Goal: Task Accomplishment & Management: Use online tool/utility

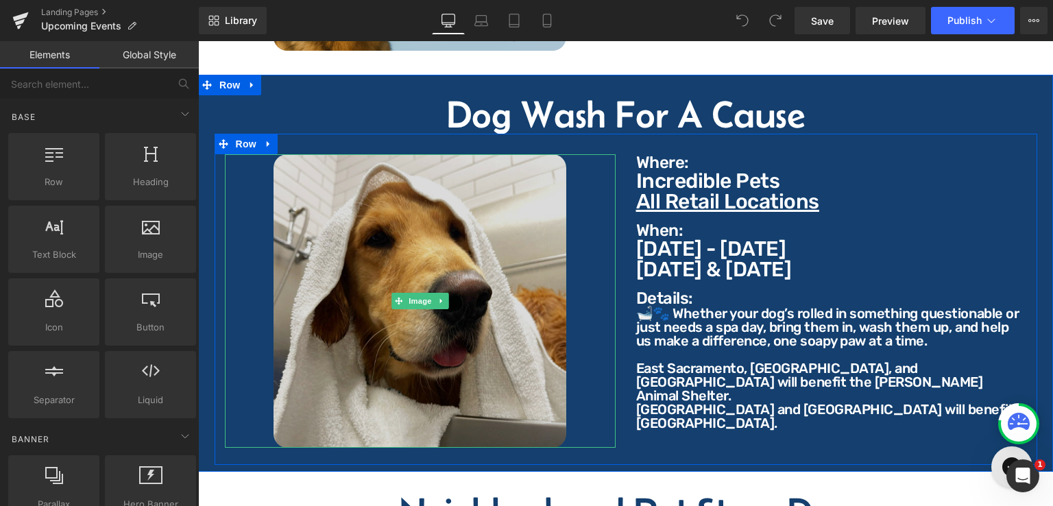
scroll to position [2126, 0]
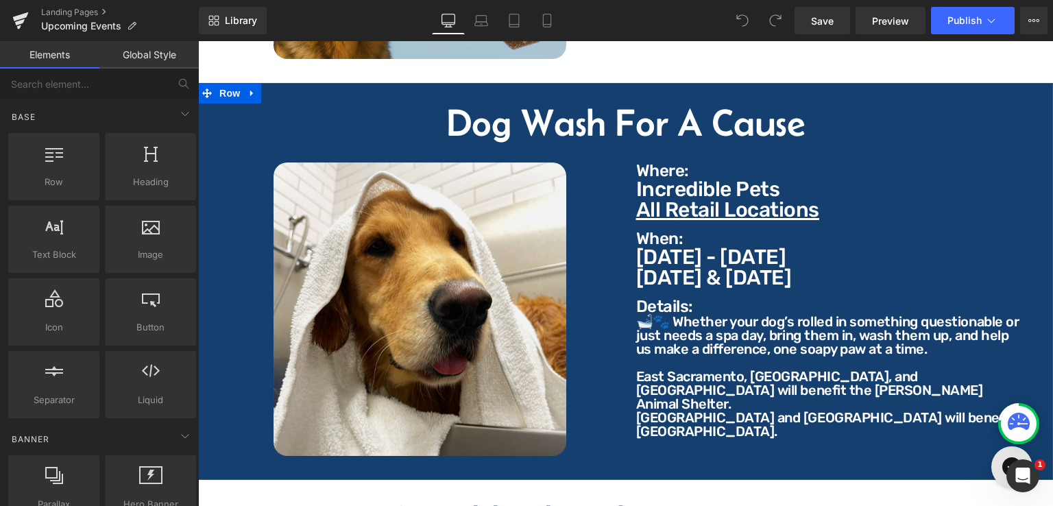
click at [364, 84] on div "Dog Wash For A Cause Heading Image Where: Text Block Where: Text Block Incredib…" at bounding box center [625, 281] width 855 height 397
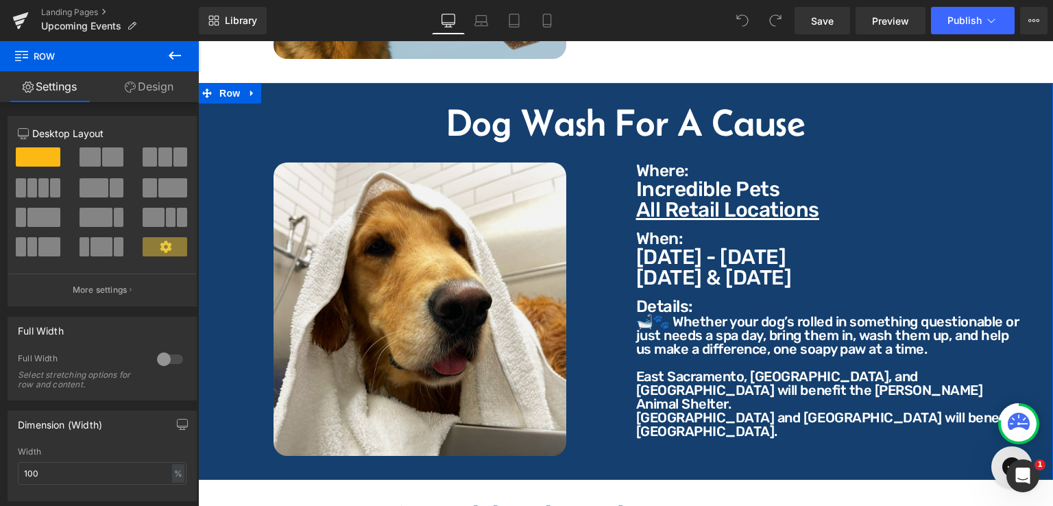
click at [166, 81] on link "Design" at bounding box center [148, 86] width 99 height 31
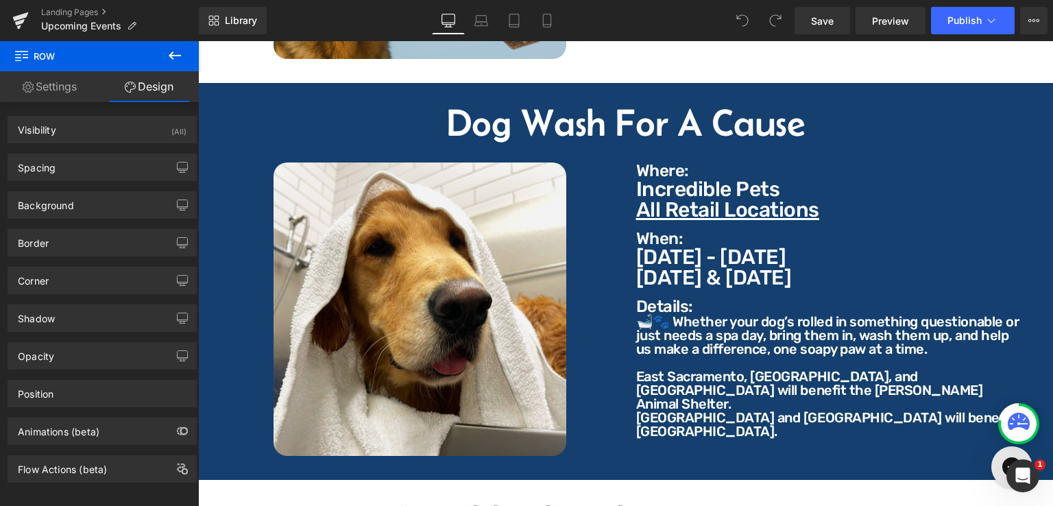
click at [183, 61] on button at bounding box center [175, 56] width 48 height 30
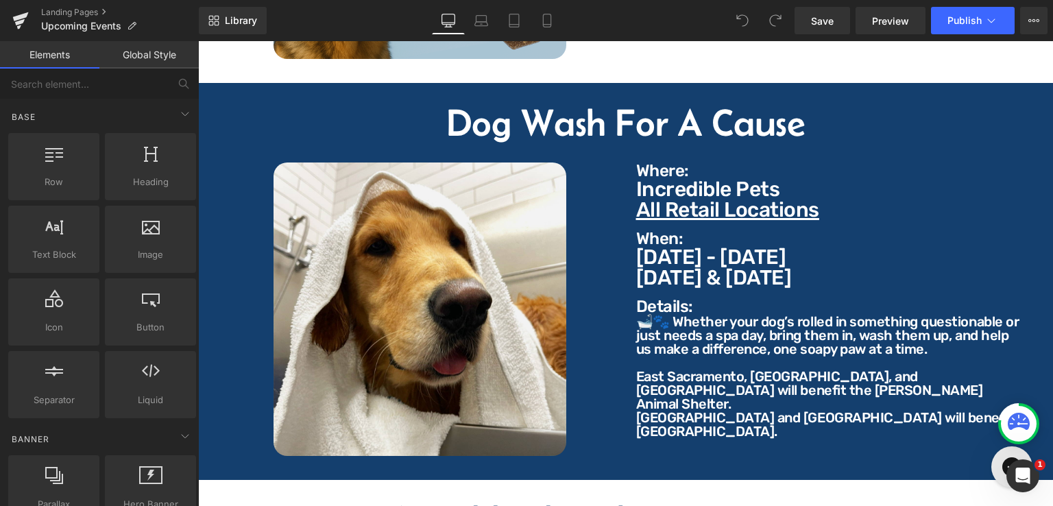
scroll to position [0, 0]
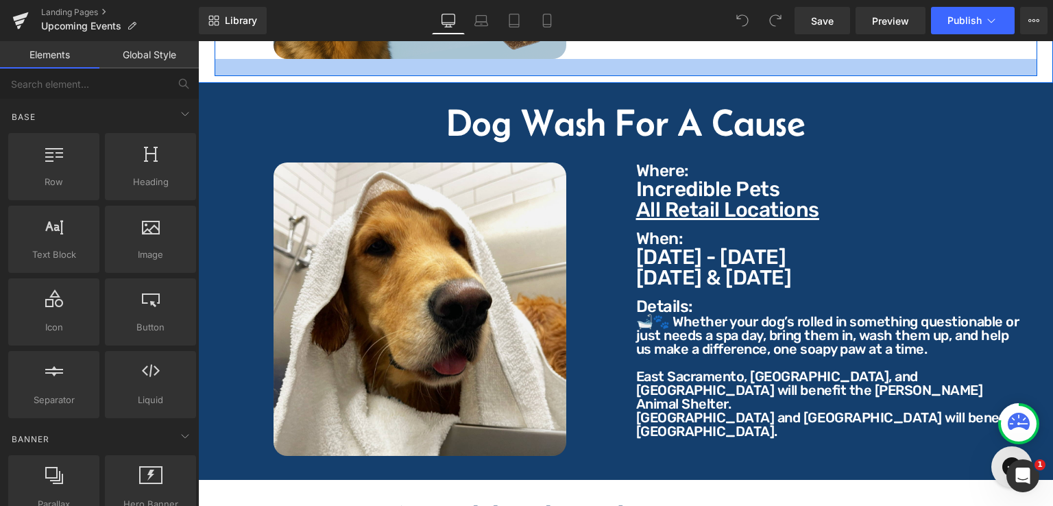
click at [631, 62] on div at bounding box center [626, 67] width 823 height 17
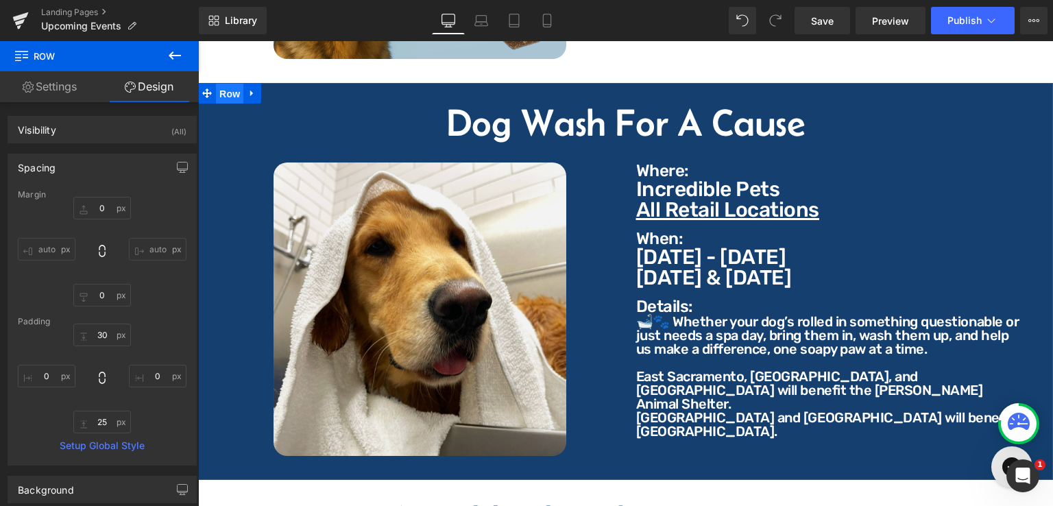
click at [226, 84] on span "Row" at bounding box center [229, 94] width 27 height 21
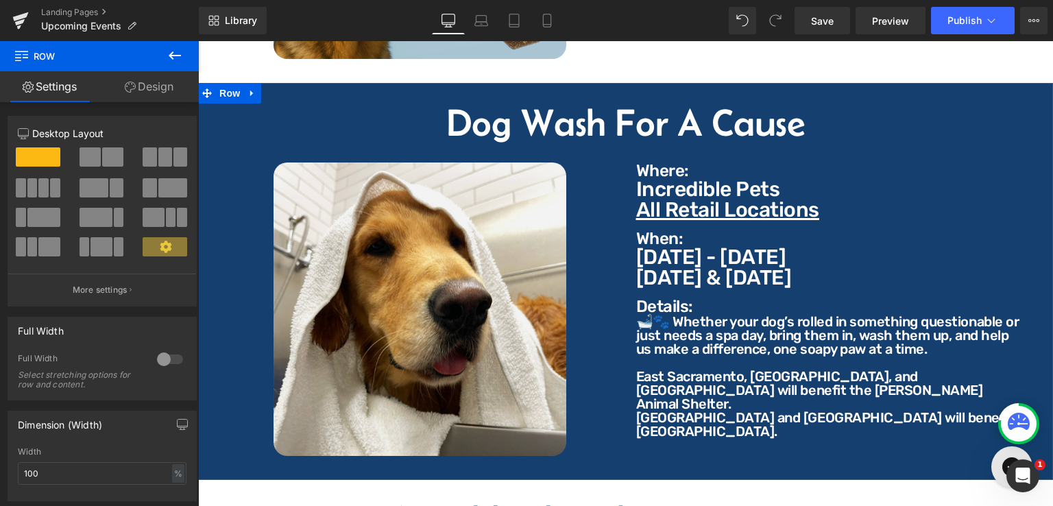
click at [171, 86] on link "Design" at bounding box center [148, 86] width 99 height 31
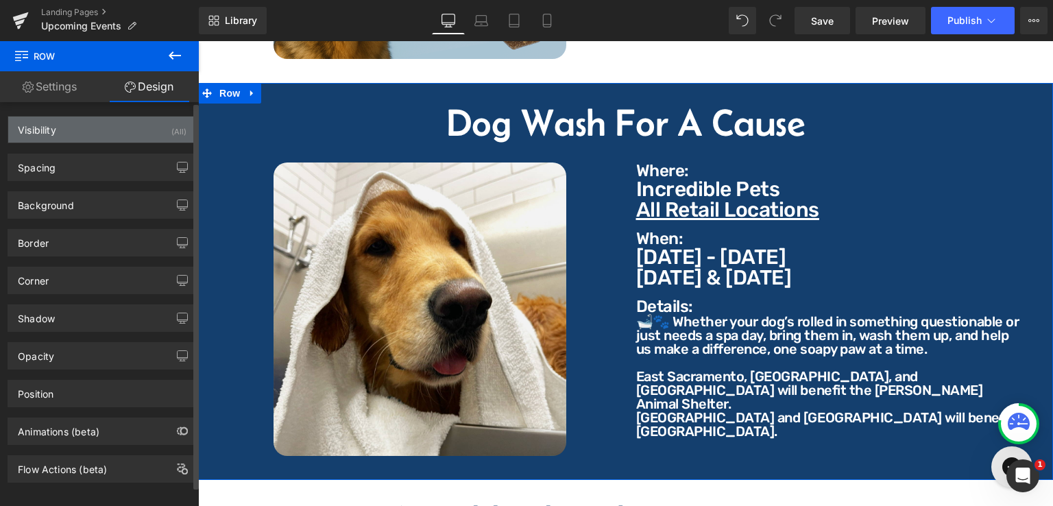
click at [82, 124] on div "Visibility (All)" at bounding box center [102, 130] width 188 height 26
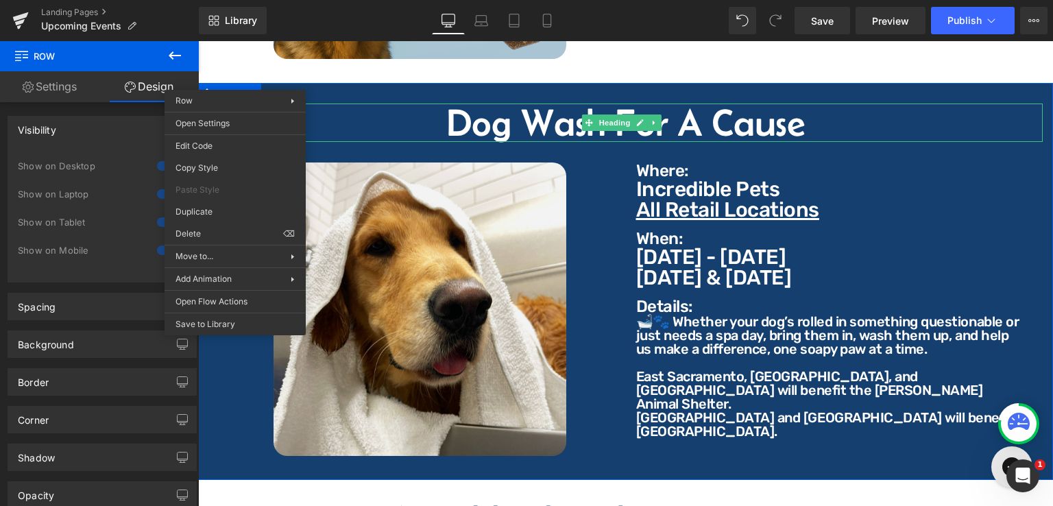
click at [1007, 120] on h2 "Dog Wash For A Cause" at bounding box center [625, 123] width 835 height 38
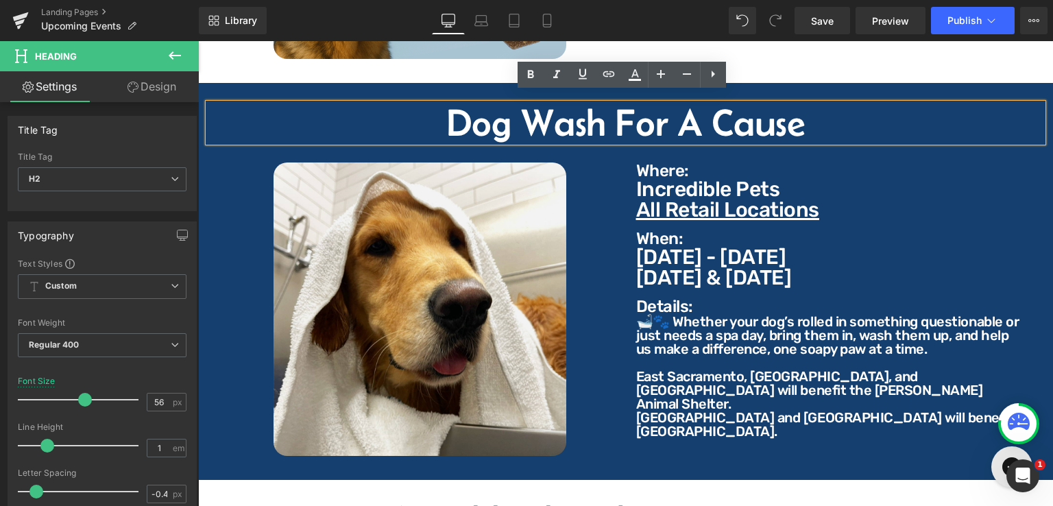
click at [219, 83] on div "Dog Wash For A Cause Heading Image Where: Text Block Where: Text Block Incredib…" at bounding box center [625, 281] width 855 height 397
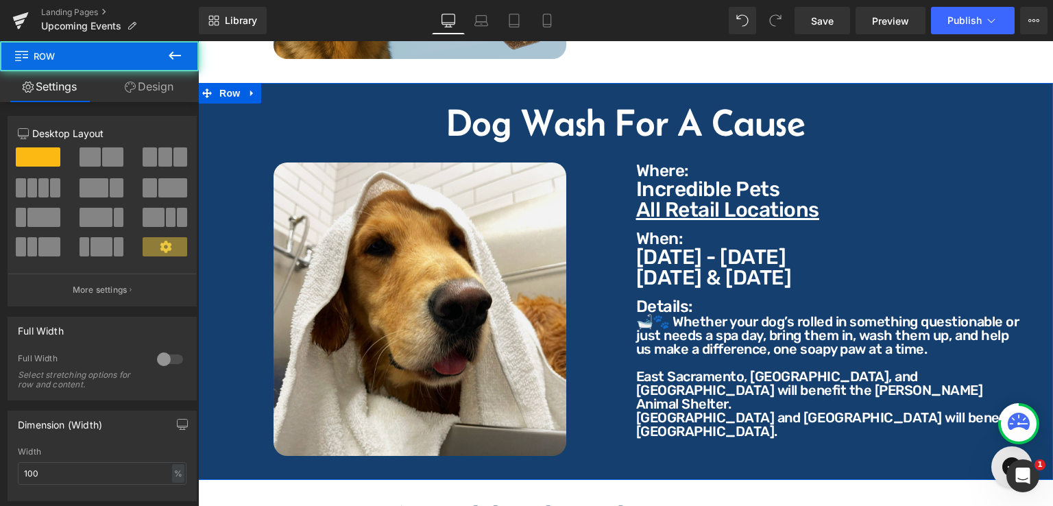
click at [223, 84] on div "Dog Wash For A Cause Heading Image Where: Text Block Where: Text Block Incredib…" at bounding box center [625, 281] width 855 height 397
click at [223, 84] on span "Row" at bounding box center [229, 93] width 27 height 21
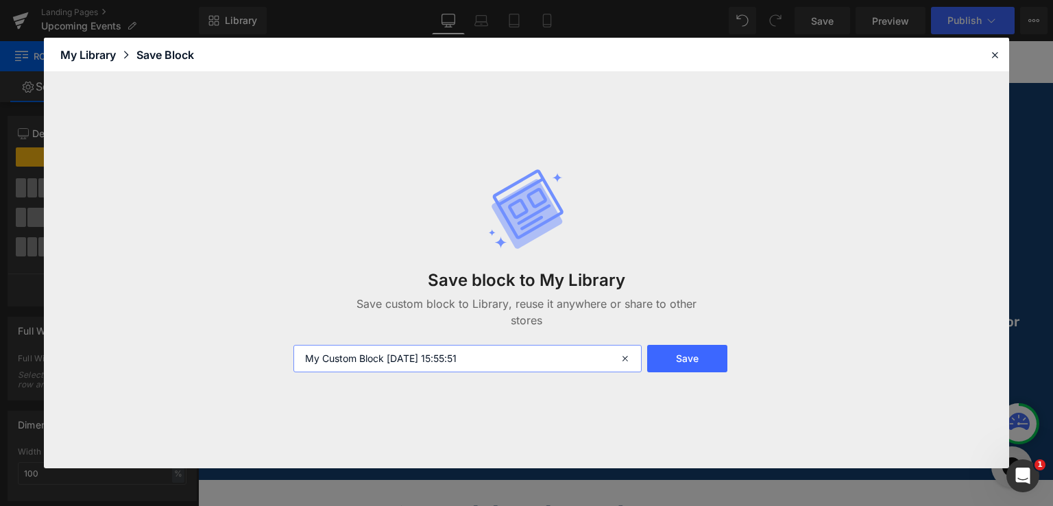
type input "Wash for a Cause Row"
click at [0, 0] on button "Save" at bounding box center [0, 0] width 0 height 0
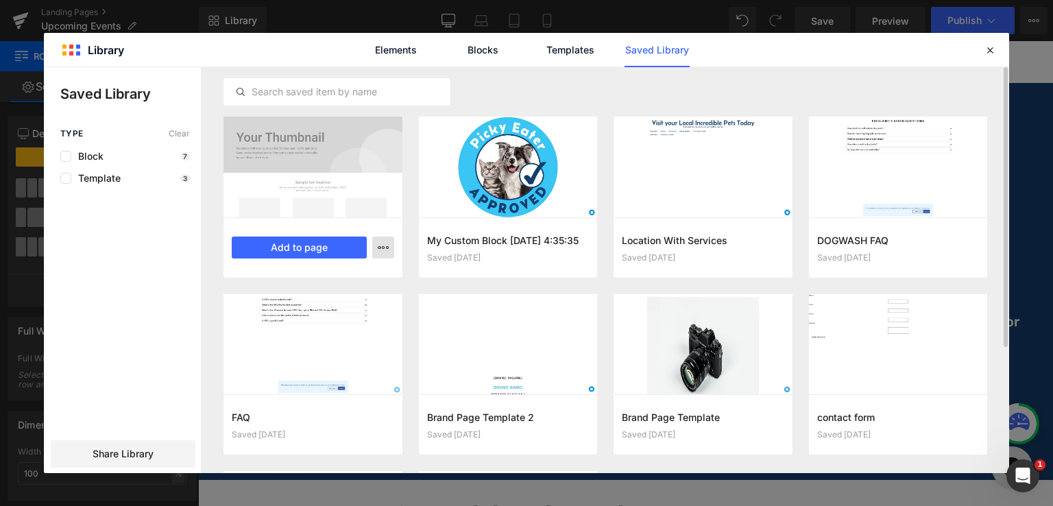
click at [0, 0] on icon "button" at bounding box center [0, 0] width 0 height 0
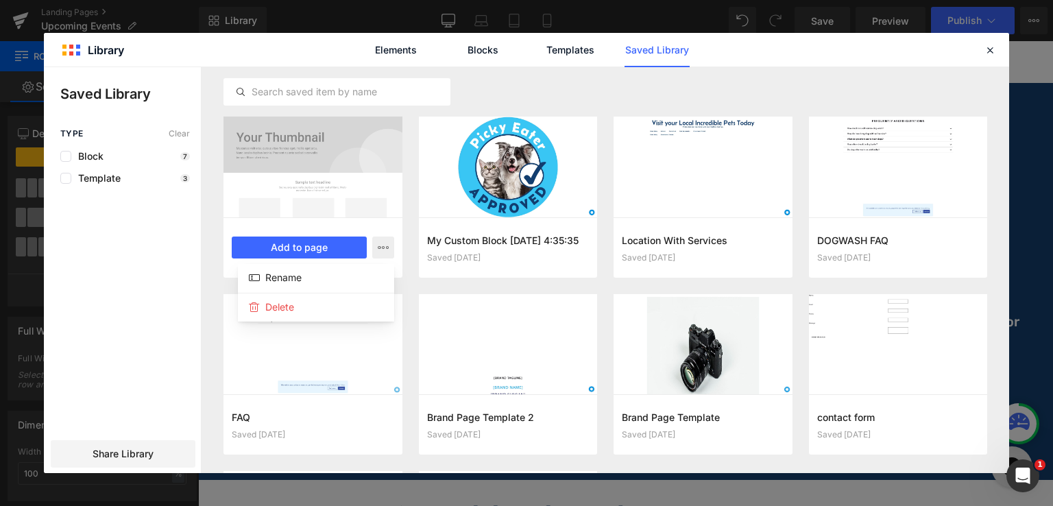
click at [0, 0] on div at bounding box center [0, 0] width 0 height 0
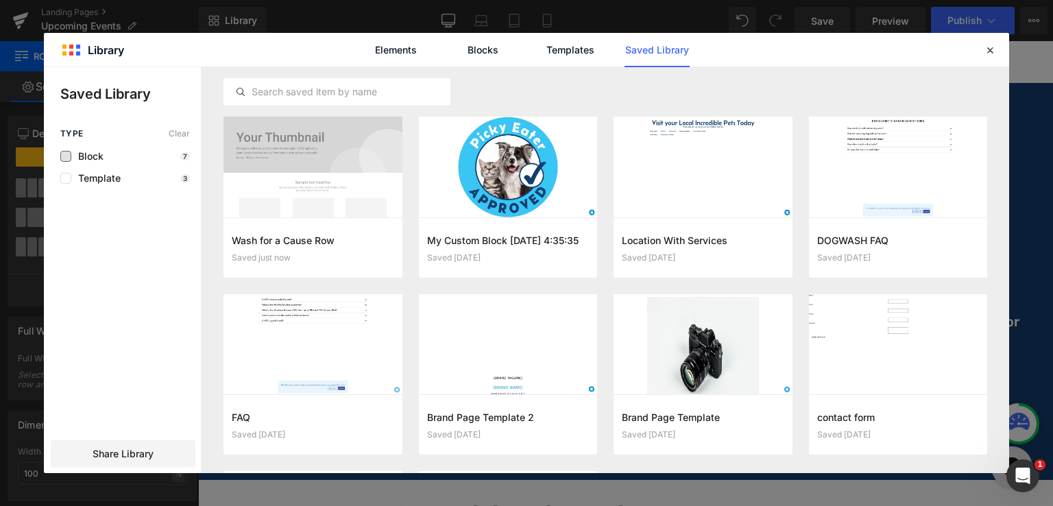
click at [96, 153] on span "Block" at bounding box center [87, 156] width 32 height 11
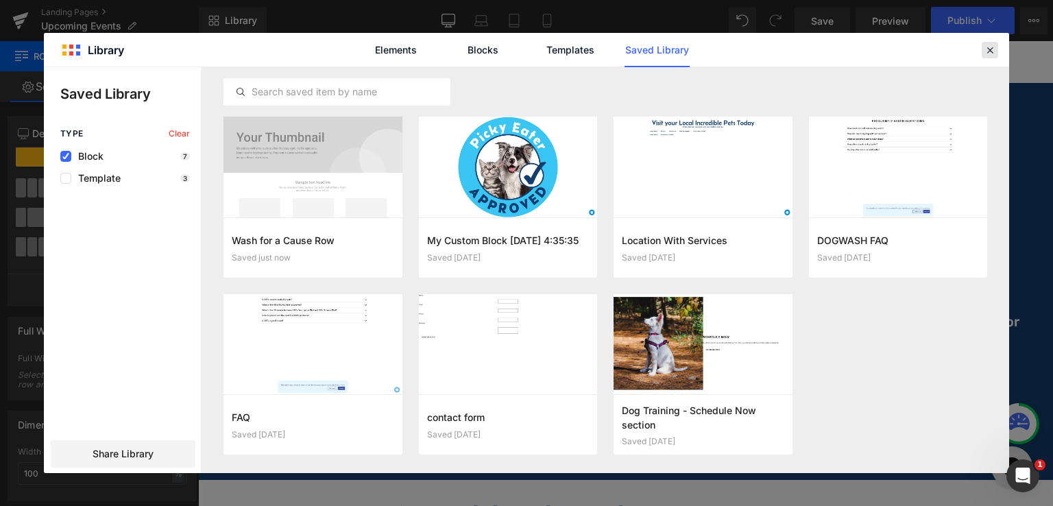
click at [994, 47] on icon at bounding box center [990, 50] width 12 height 12
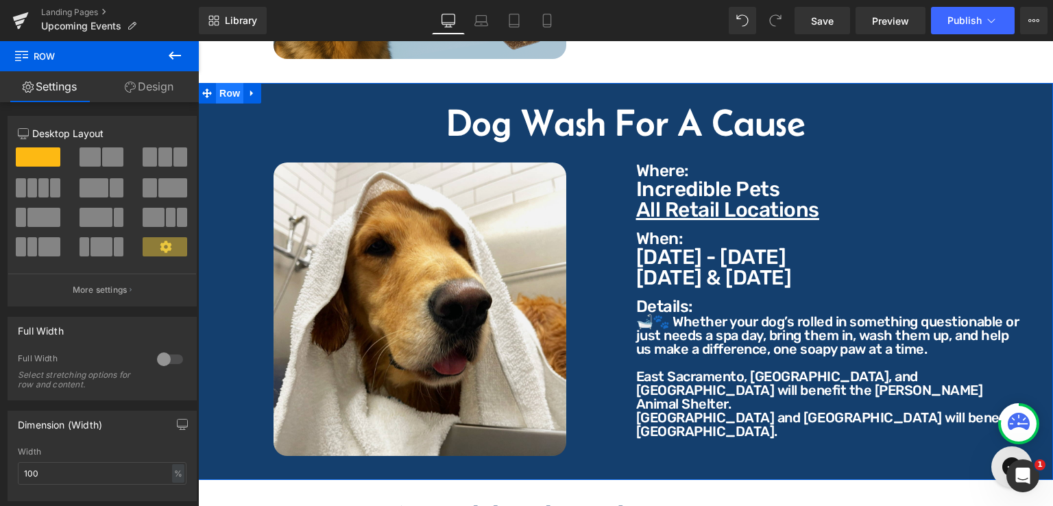
click at [232, 83] on span "Row" at bounding box center [229, 93] width 27 height 21
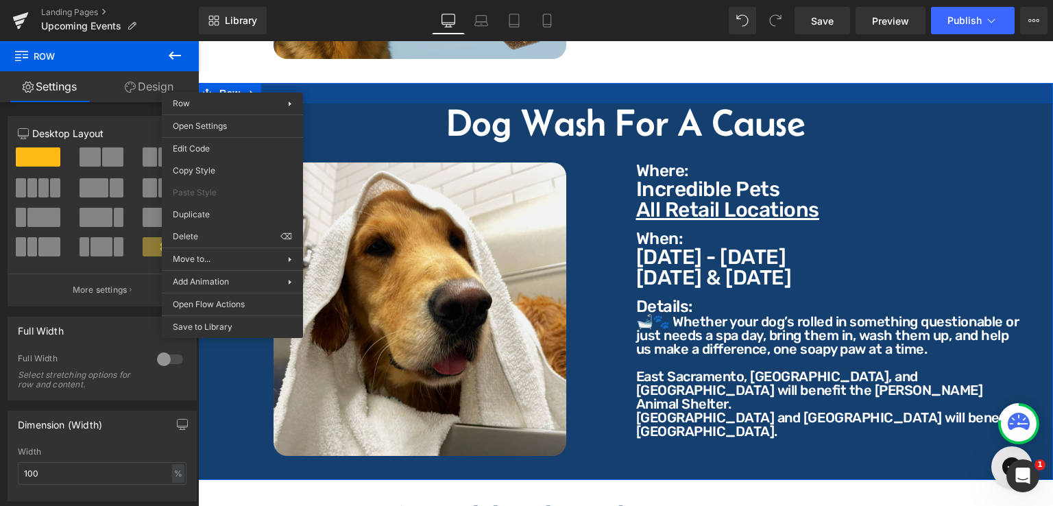
click at [337, 86] on div "Dog Wash For A Cause Heading Image Where: Text Block Where: Text Block Incredib…" at bounding box center [625, 281] width 855 height 397
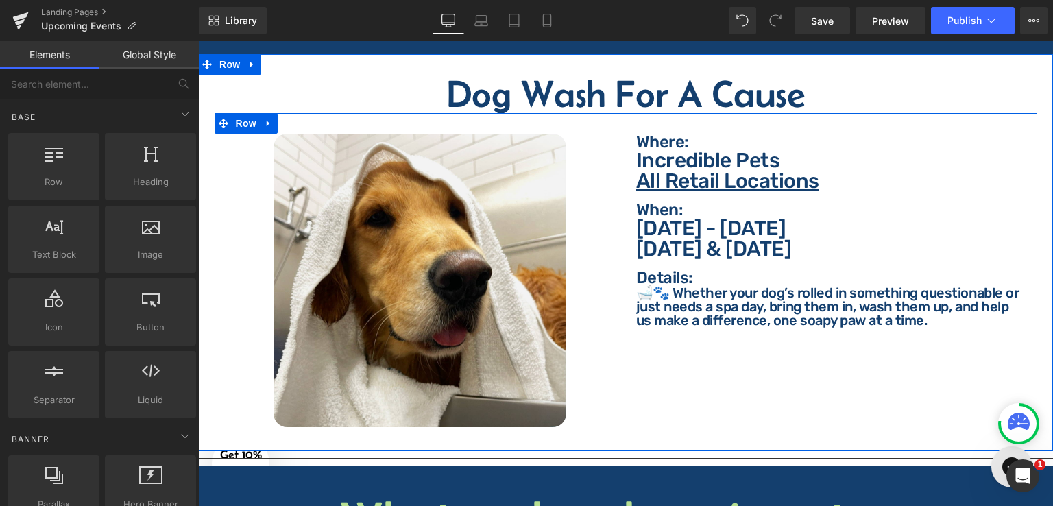
scroll to position [3703, 0]
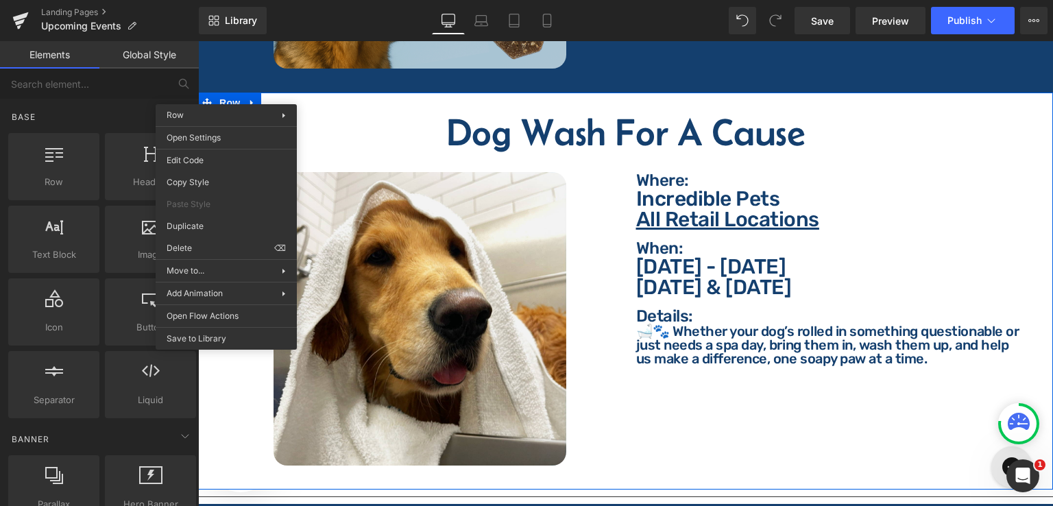
click at [1025, 94] on div "Dog Wash For A Cause Heading Image Where: Text Block Where: Text Block Incredib…" at bounding box center [625, 291] width 855 height 397
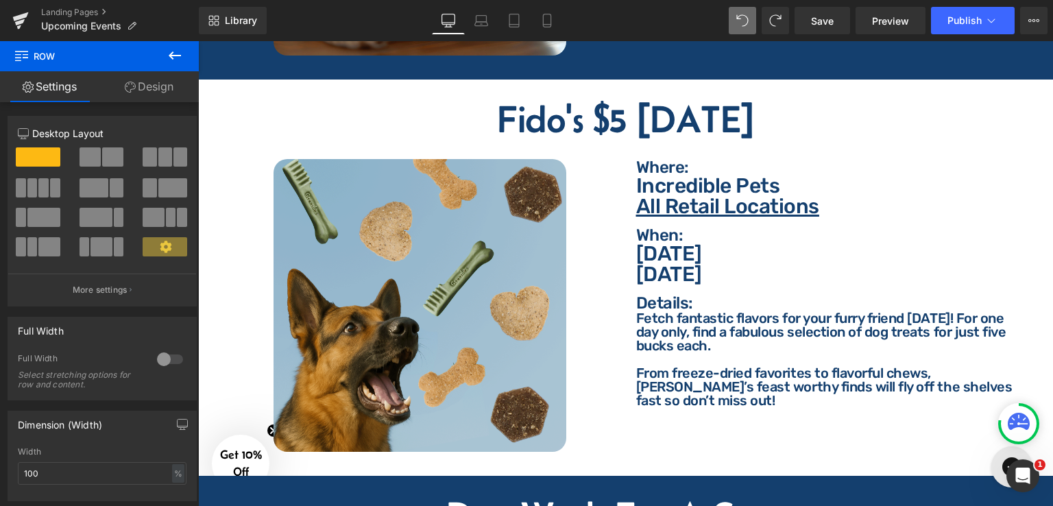
scroll to position [1725, 0]
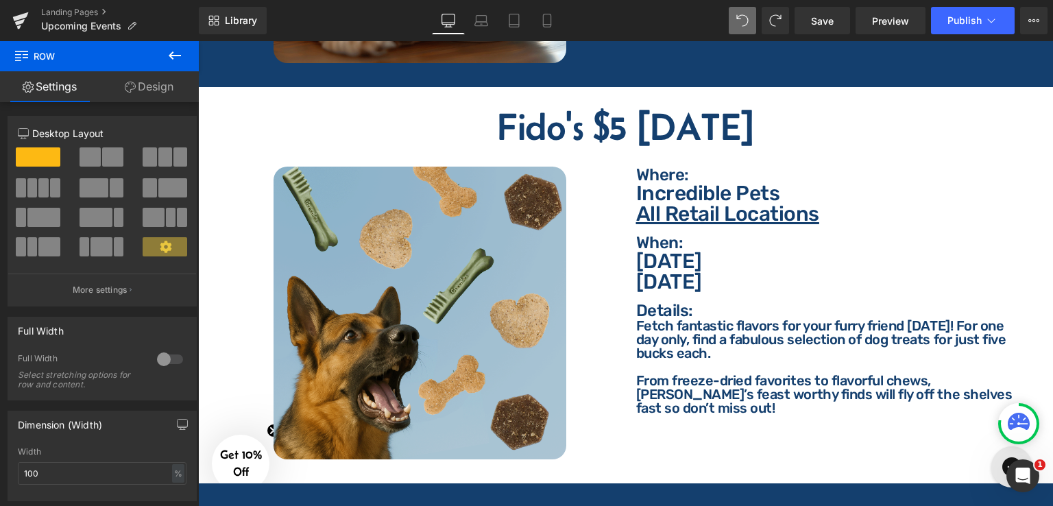
click at [174, 57] on icon at bounding box center [175, 55] width 16 height 16
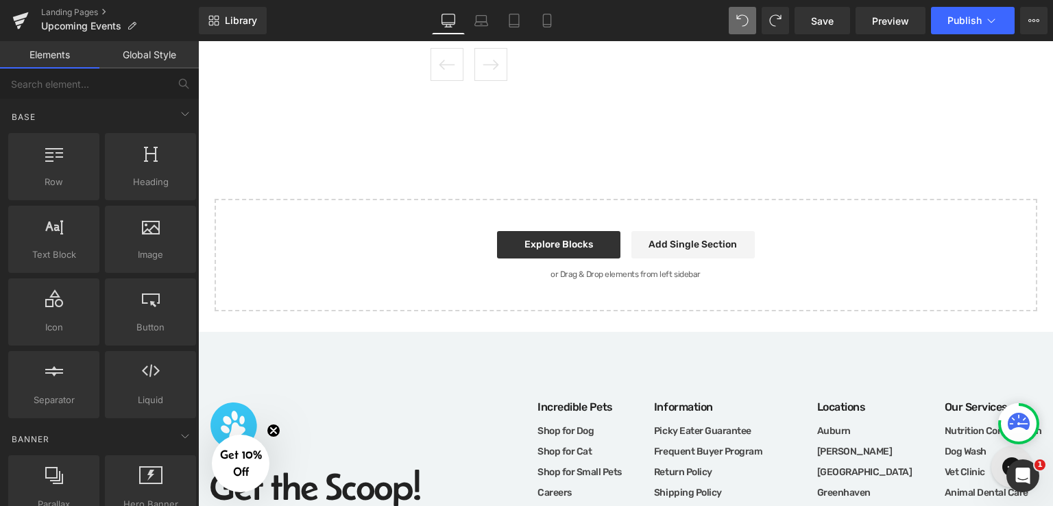
scroll to position [6287, 0]
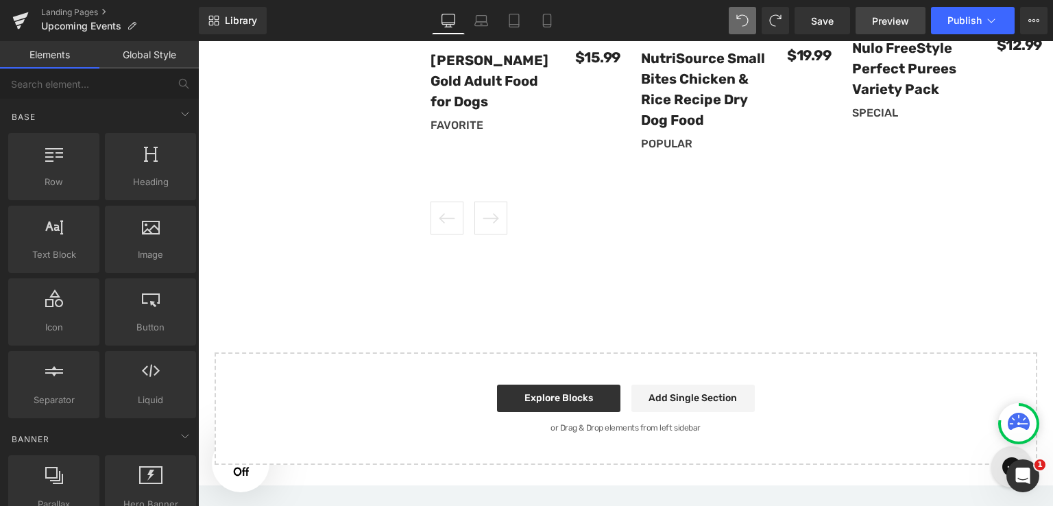
click at [875, 22] on span "Preview" at bounding box center [890, 21] width 37 height 14
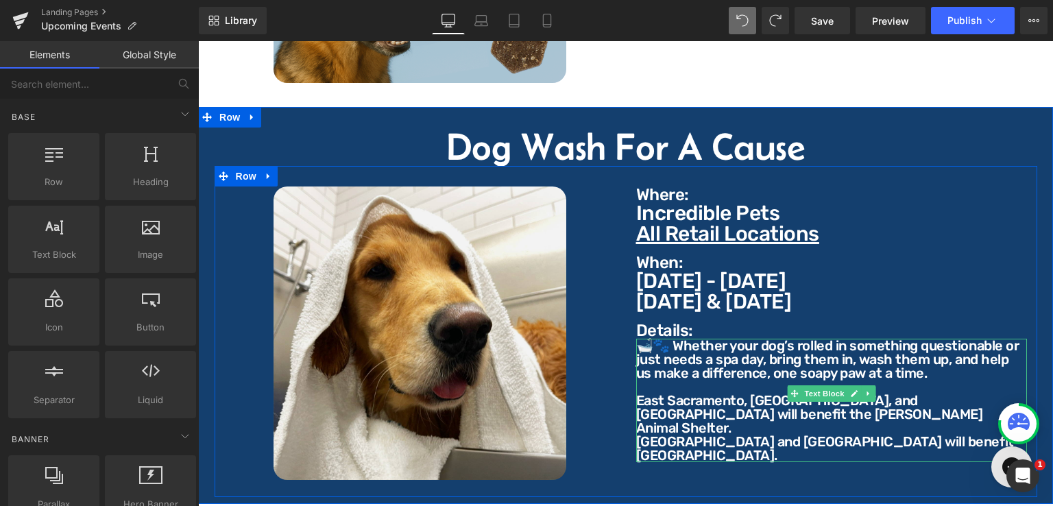
scroll to position [1989, 0]
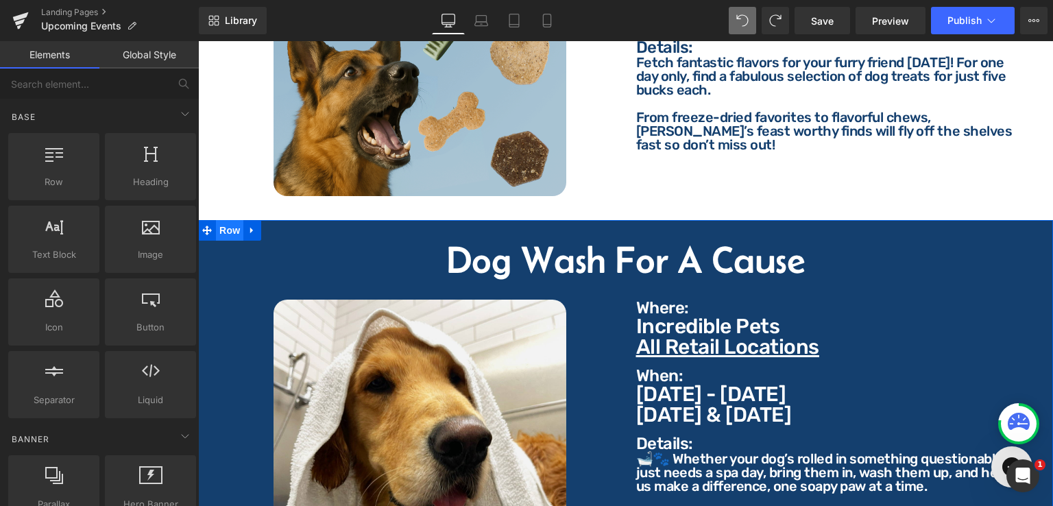
click at [239, 220] on span "Row" at bounding box center [229, 230] width 27 height 21
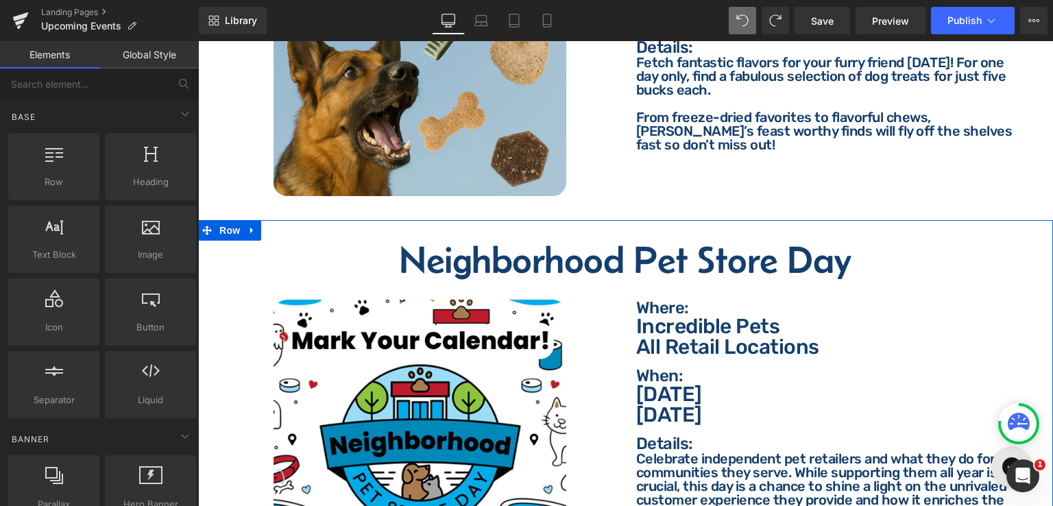
scroll to position [2057, 0]
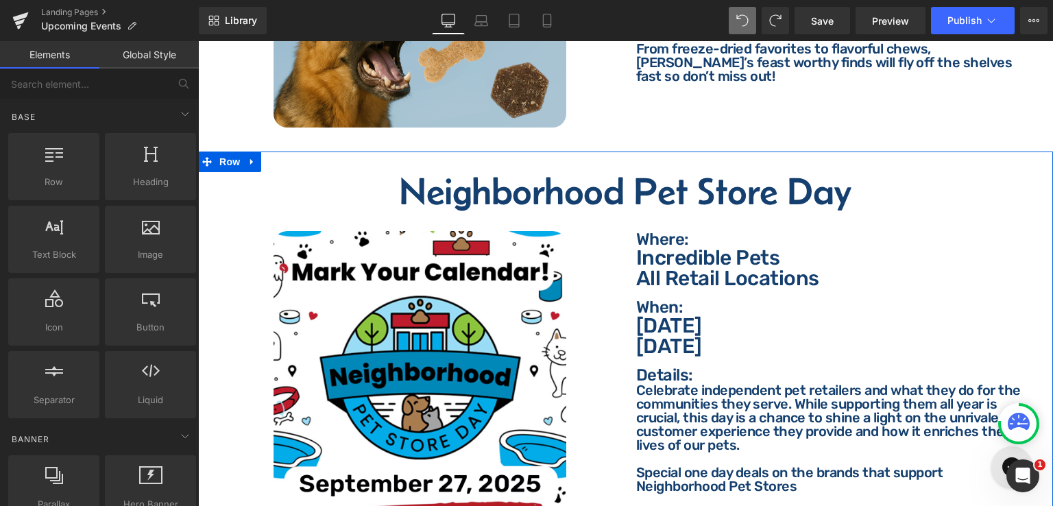
click at [1039, 172] on div "Neighborhood Pet Store Day Heading Image Where: Text Block Where: Text Block In…" at bounding box center [625, 357] width 855 height 370
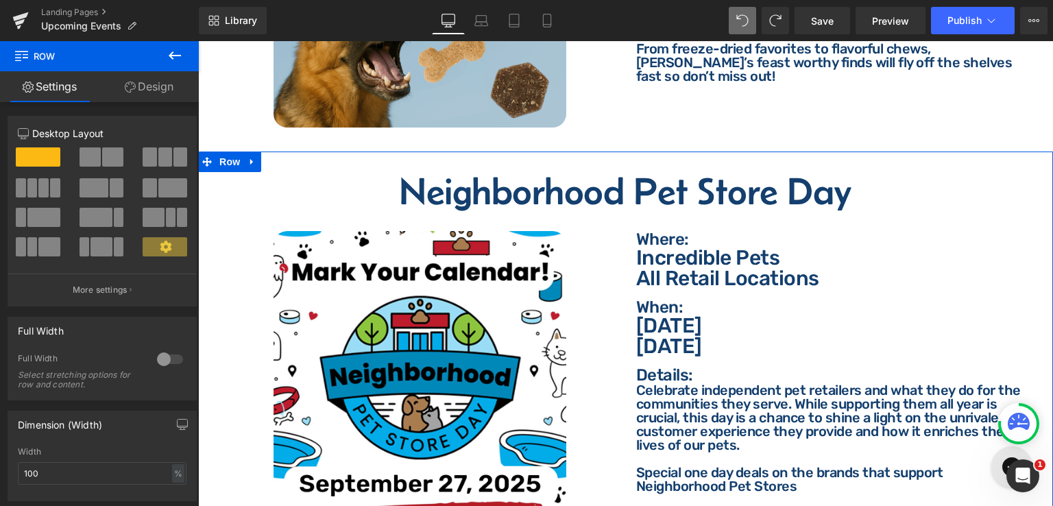
click at [163, 89] on link "Design" at bounding box center [148, 86] width 99 height 31
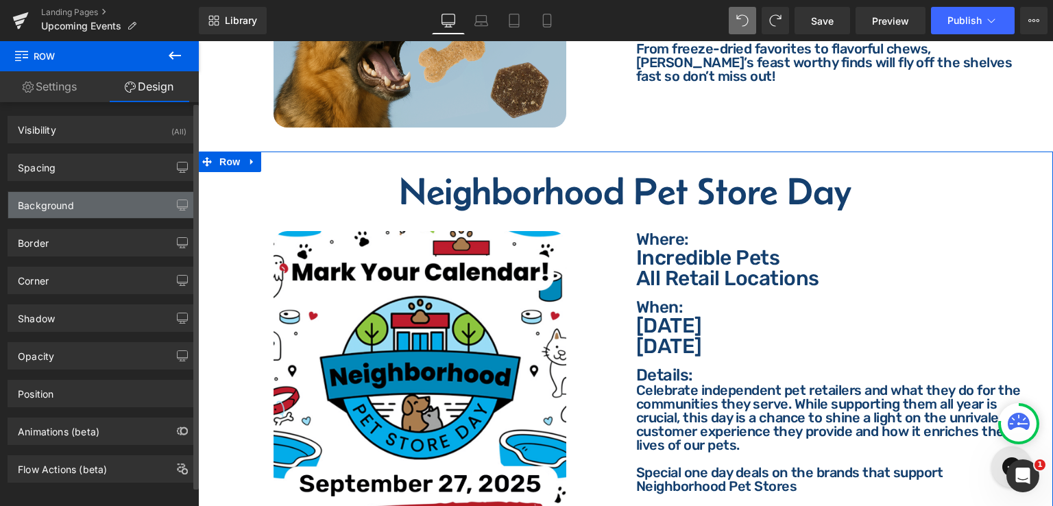
click at [80, 212] on div "Background" at bounding box center [102, 205] width 188 height 26
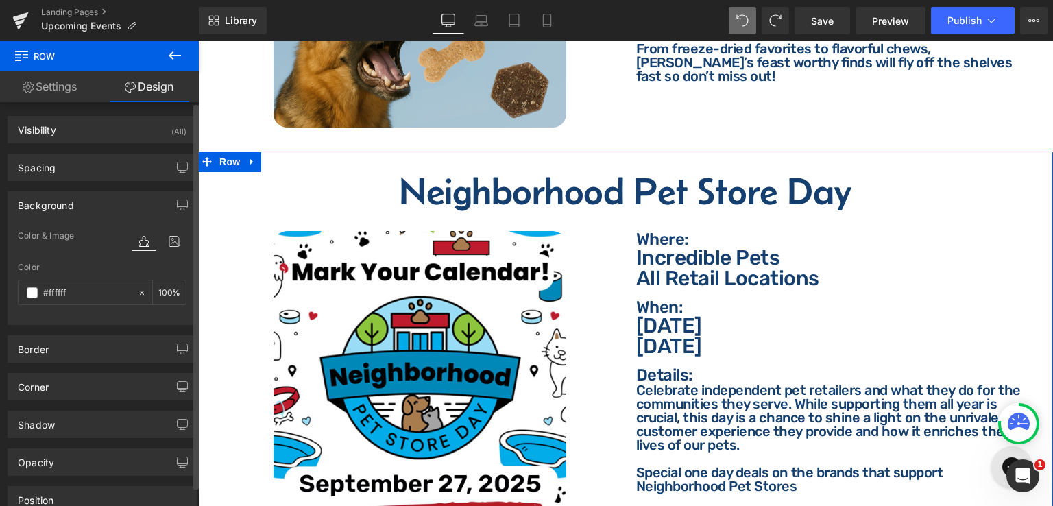
drag, startPoint x: 134, startPoint y: 294, endPoint x: 107, endPoint y: 265, distance: 40.3
click at [137, 294] on icon at bounding box center [142, 293] width 10 height 10
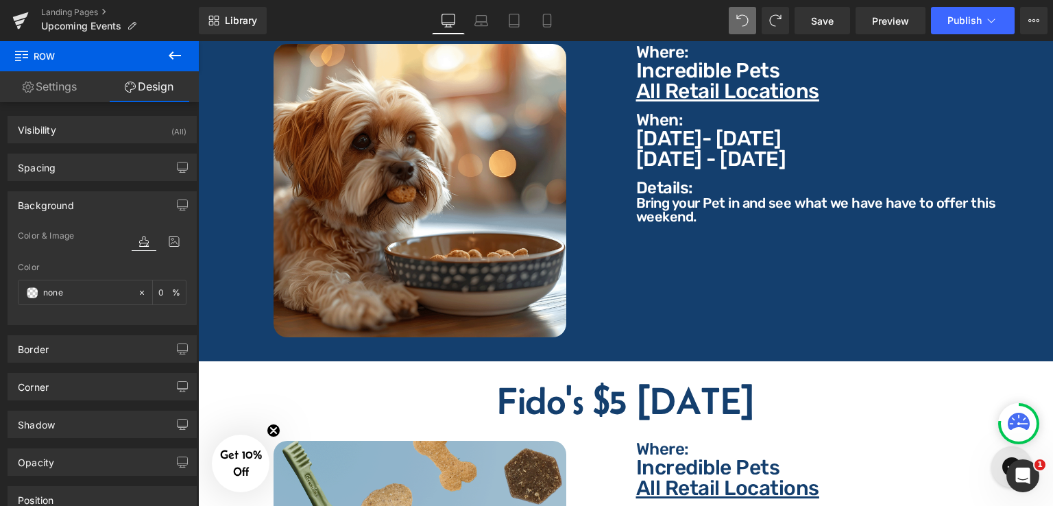
scroll to position [1372, 0]
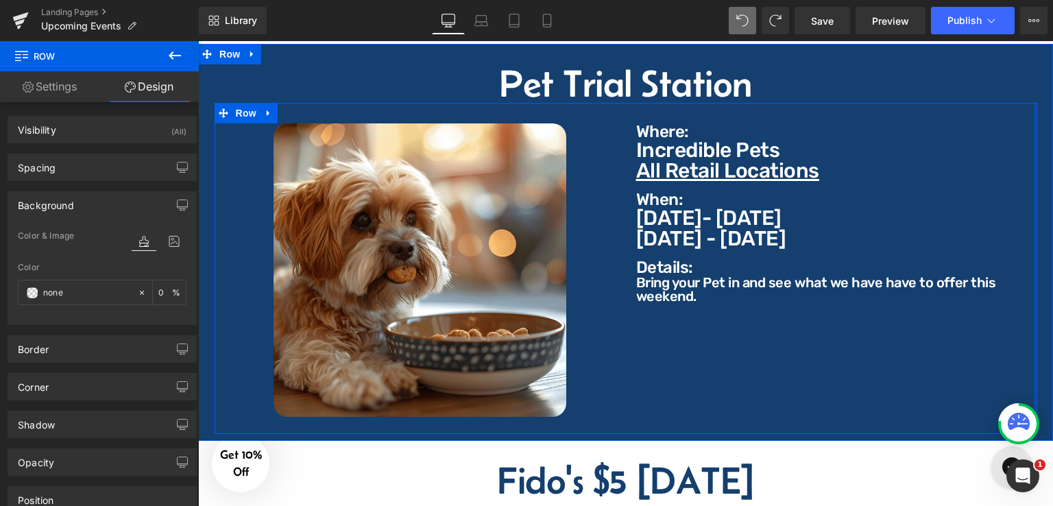
click at [1034, 124] on div at bounding box center [1035, 268] width 3 height 331
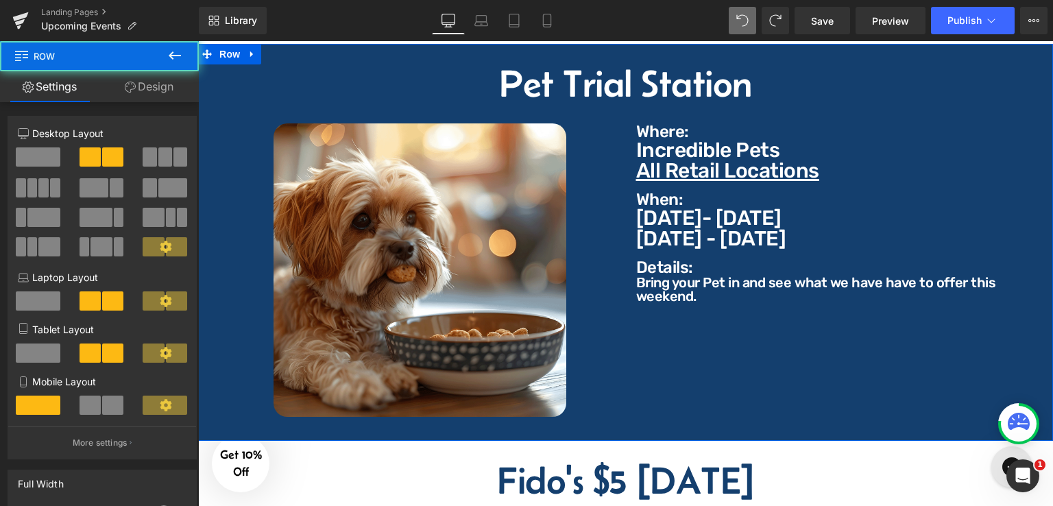
click at [1033, 84] on div "Pet Trial Station Heading" at bounding box center [625, 83] width 835 height 38
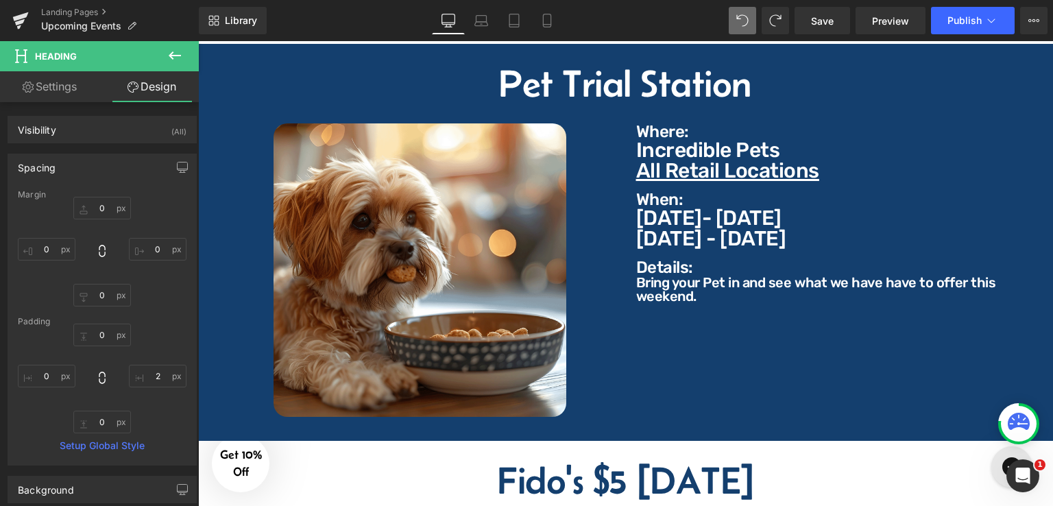
click at [49, 173] on div "Spacing" at bounding box center [37, 163] width 38 height 19
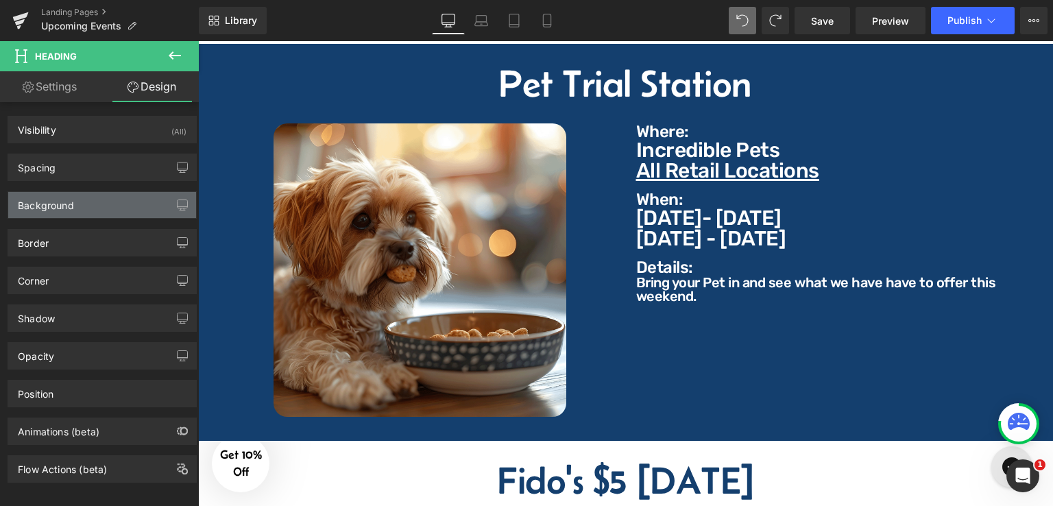
click at [49, 198] on div "Background" at bounding box center [46, 201] width 56 height 19
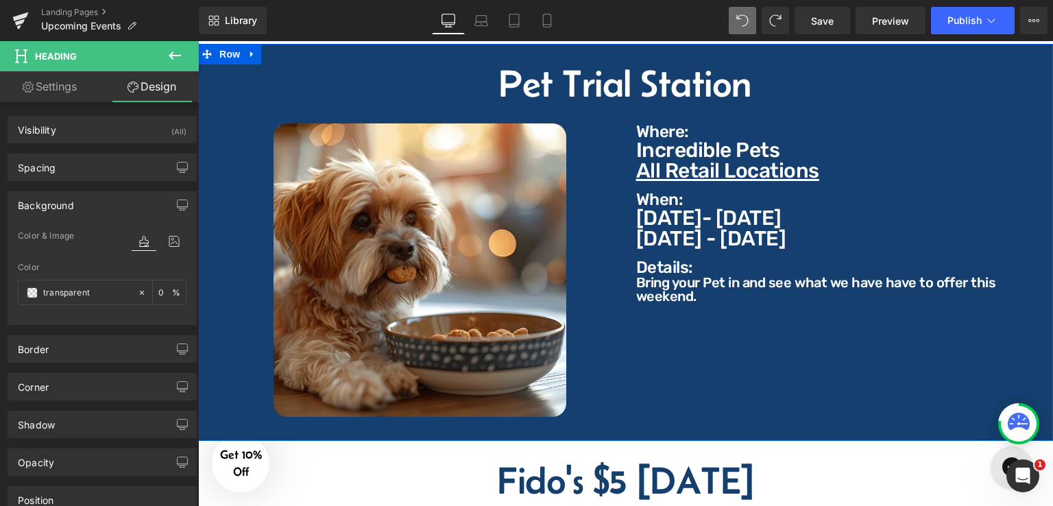
click at [1037, 121] on div "Pet Trial Station Heading Image Where: Text Block Where: Text Block Incredible …" at bounding box center [625, 249] width 855 height 370
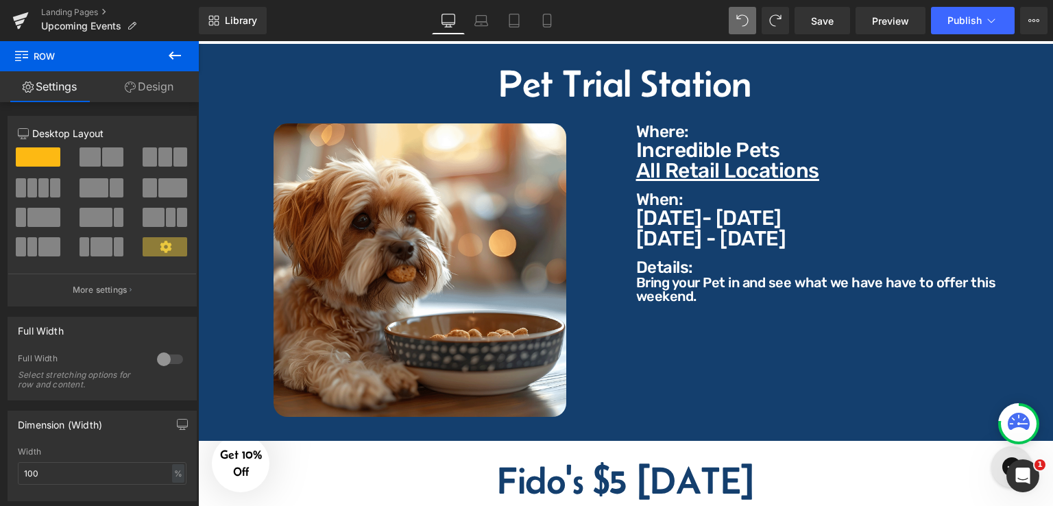
scroll to position [1234, 0]
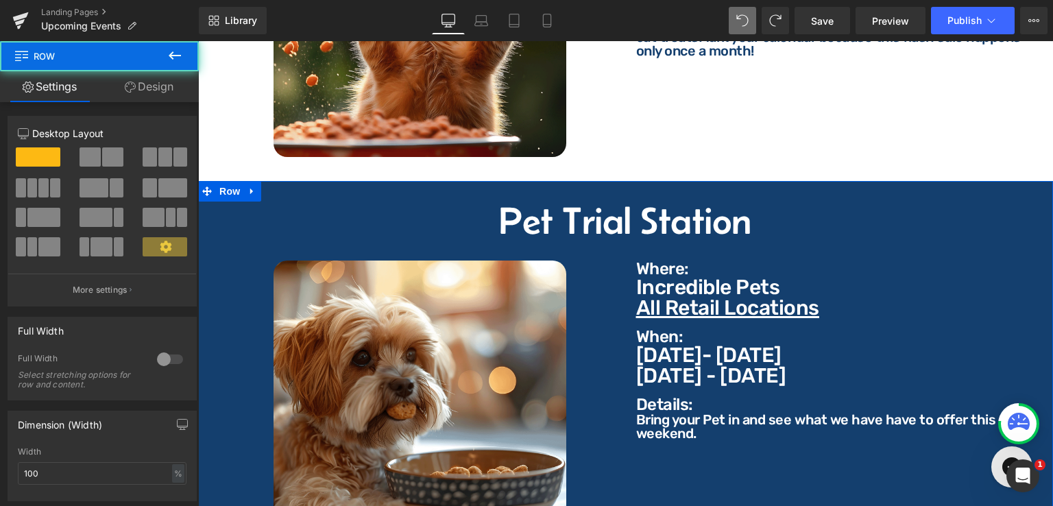
click at [291, 181] on div "Pet Trial Station Heading Image Where: Text Block Where: Text Block Incredible …" at bounding box center [625, 379] width 855 height 397
click at [153, 80] on link "Design" at bounding box center [148, 86] width 99 height 31
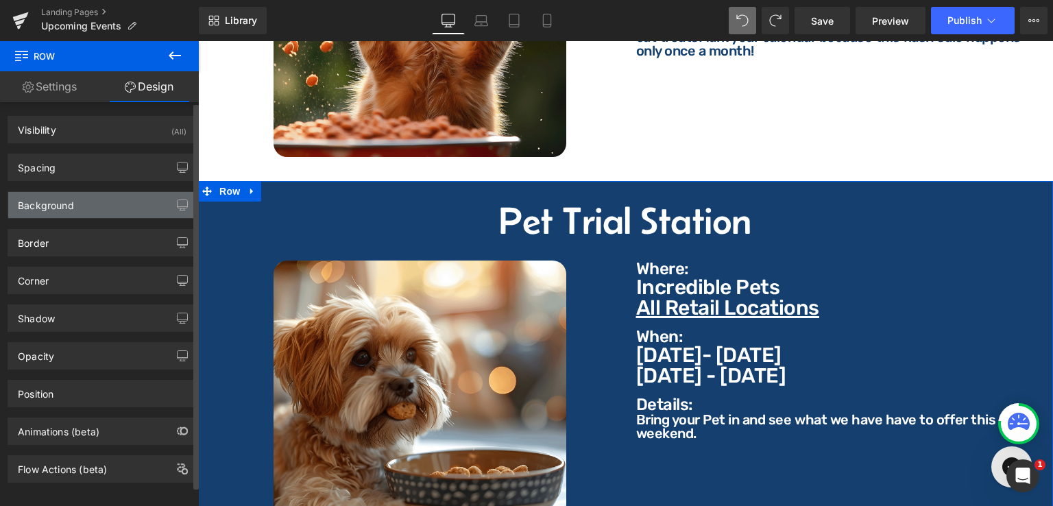
click at [90, 208] on div "Background" at bounding box center [102, 205] width 188 height 26
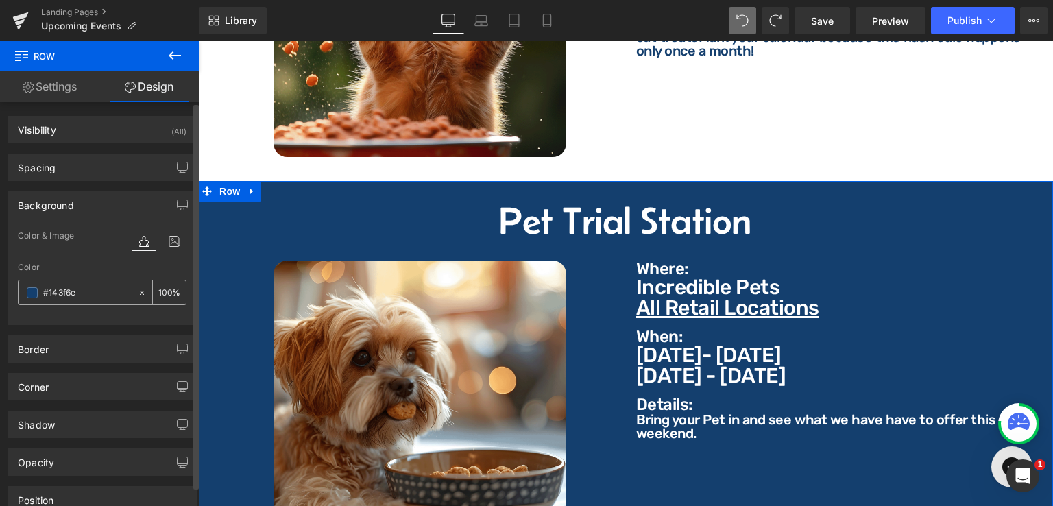
click at [78, 296] on input "text" at bounding box center [87, 292] width 88 height 15
type input "#143f6e"
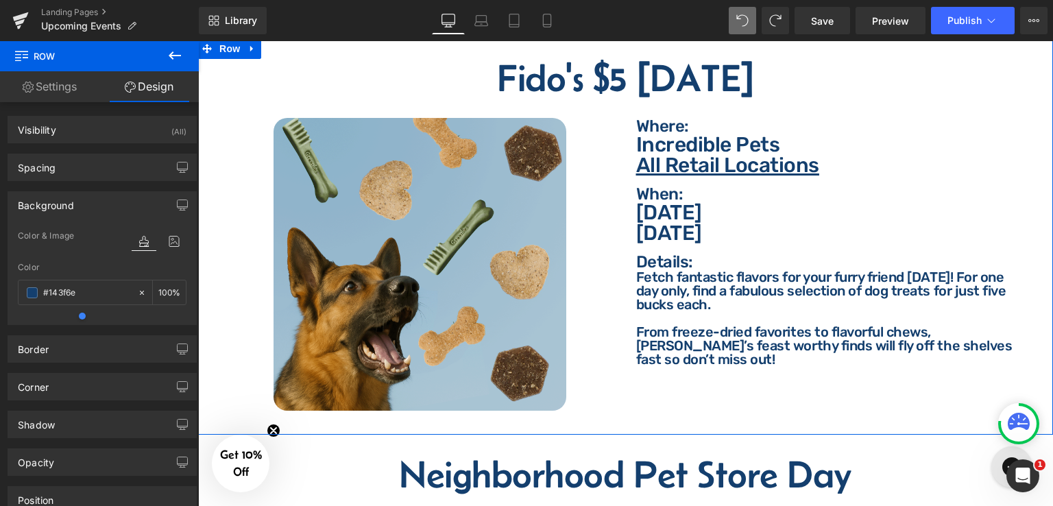
scroll to position [1714, 0]
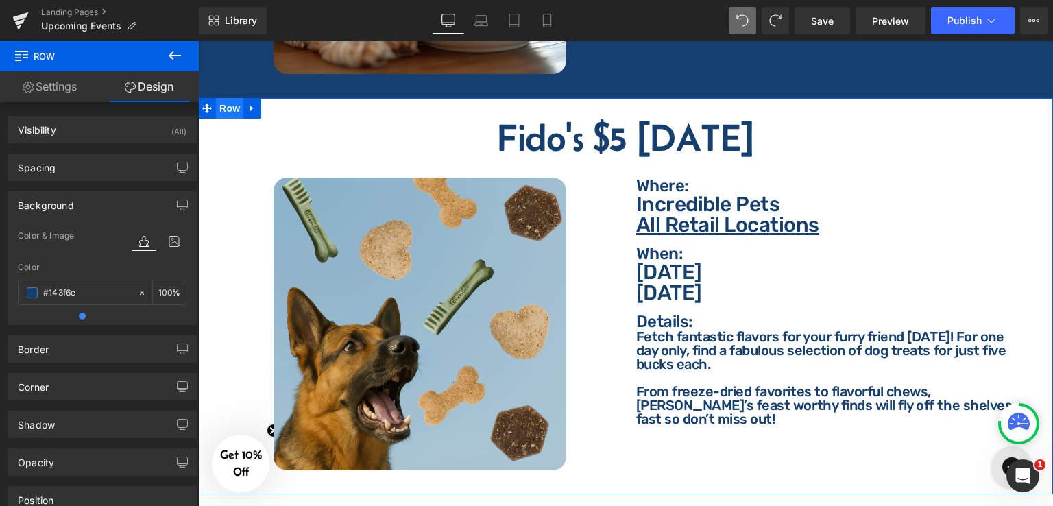
click at [232, 105] on span "Row" at bounding box center [229, 108] width 27 height 21
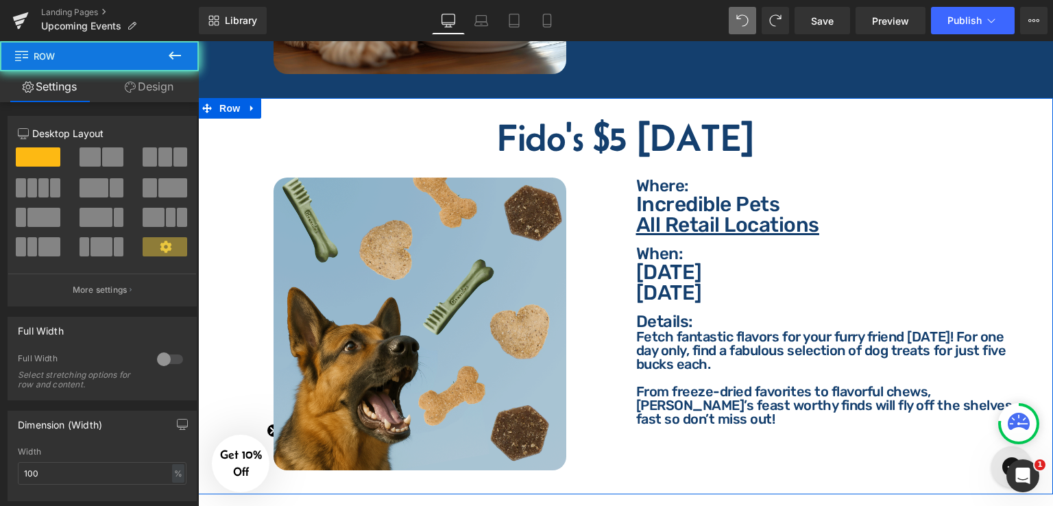
click at [282, 107] on div "Fido's $5 Friday Heading Image Where: Text Block Where: Text Block Incredible P…" at bounding box center [625, 296] width 855 height 397
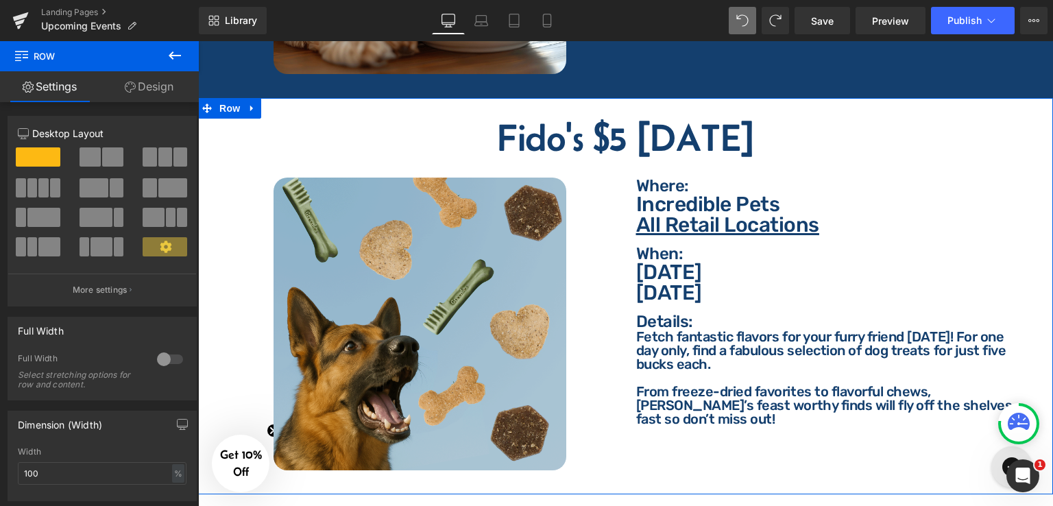
click at [154, 86] on link "Design" at bounding box center [148, 86] width 99 height 31
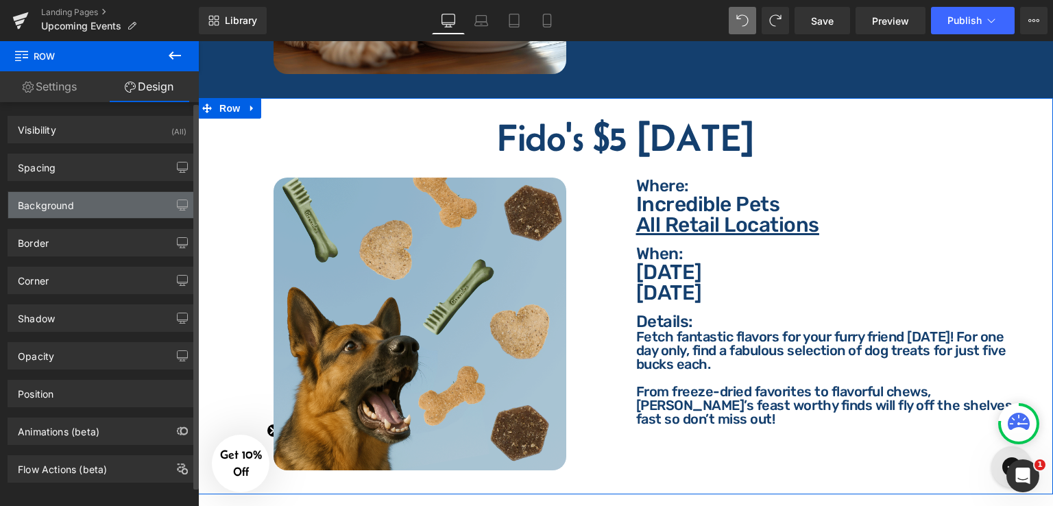
click at [81, 204] on div "Background" at bounding box center [102, 205] width 188 height 26
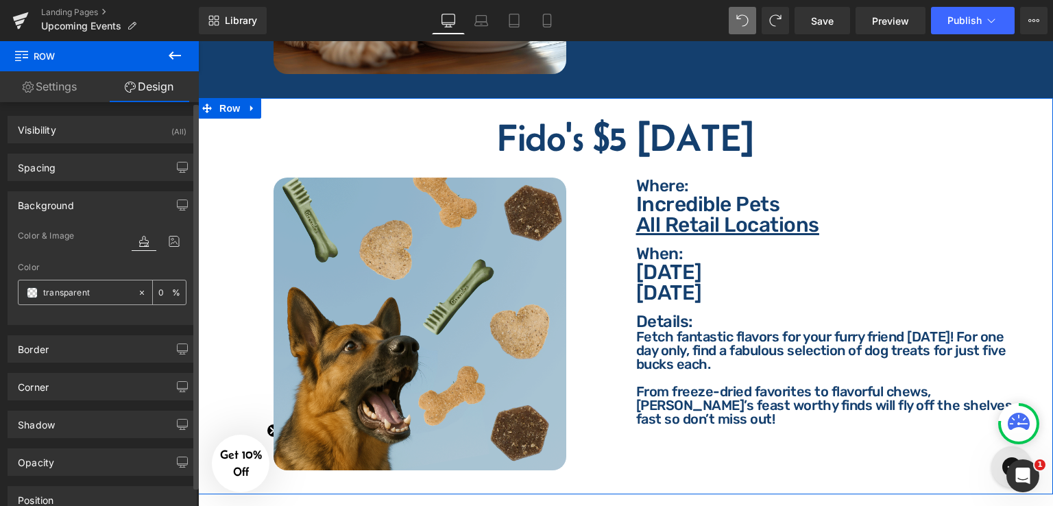
click at [137, 294] on icon at bounding box center [142, 293] width 10 height 10
click at [140, 294] on icon at bounding box center [142, 292] width 4 height 4
click at [137, 289] on icon at bounding box center [142, 293] width 10 height 10
click at [83, 293] on input "transparent" at bounding box center [87, 292] width 88 height 15
paste input "#143f6"
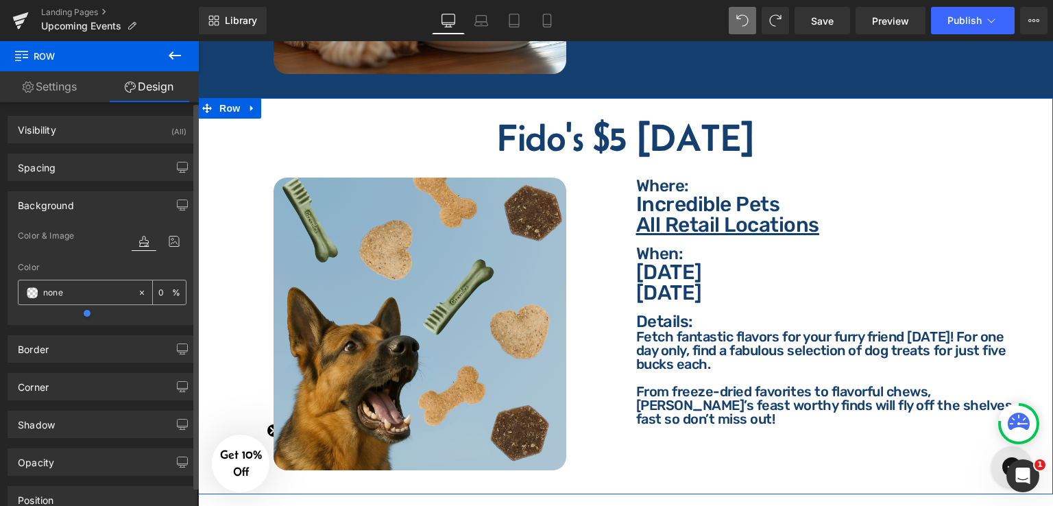
type input "#143f6e"
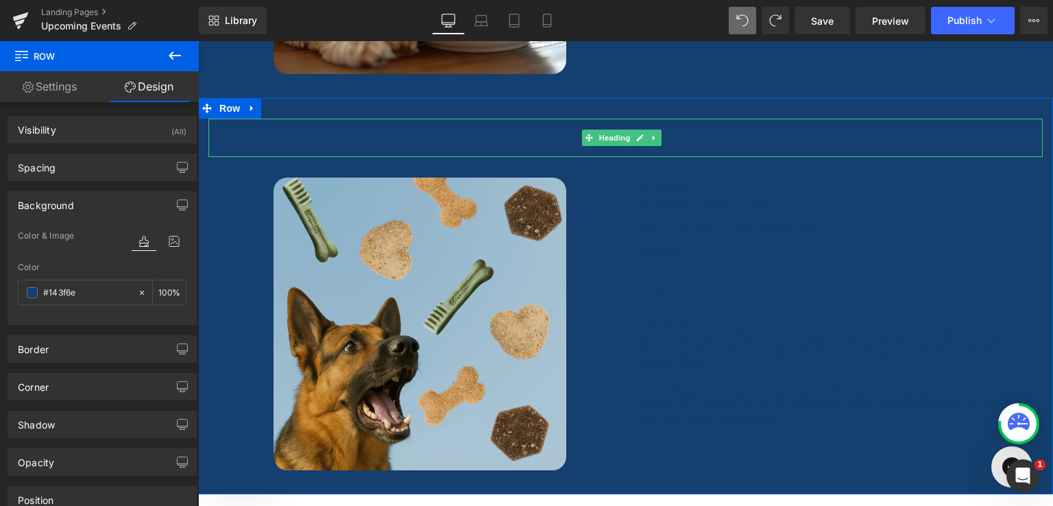
click at [736, 121] on h2 "Fido's $5 [DATE]" at bounding box center [625, 138] width 835 height 38
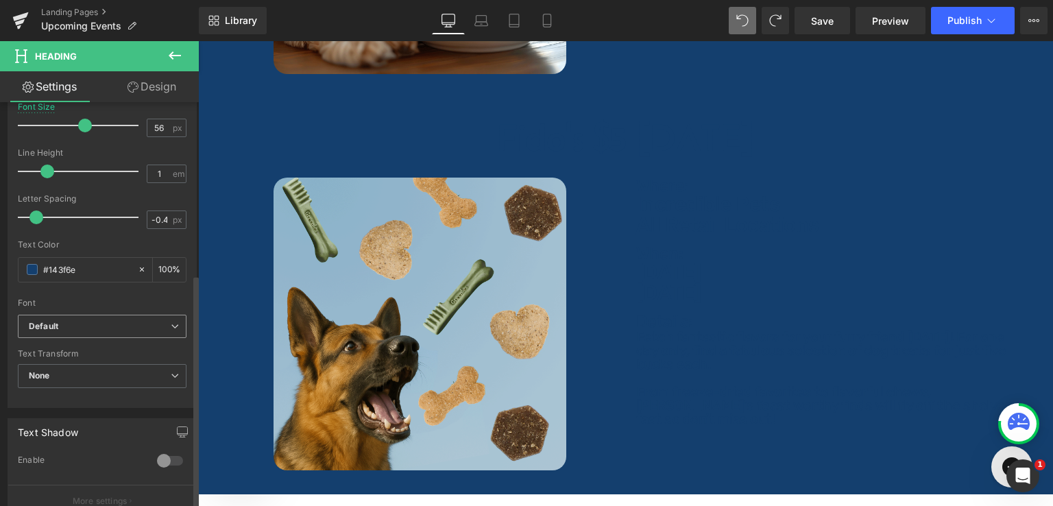
scroll to position [411, 0]
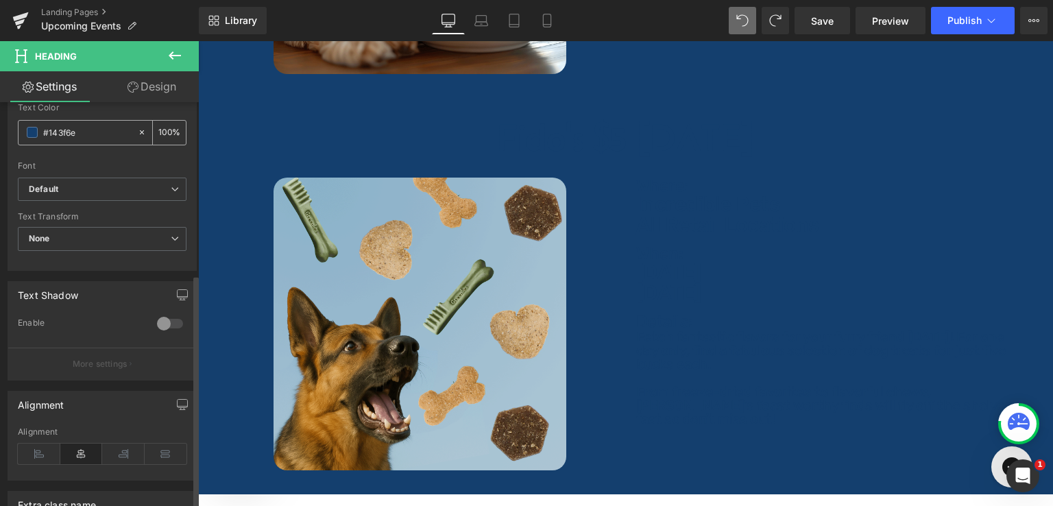
click at [137, 135] on icon at bounding box center [142, 133] width 10 height 10
click at [99, 135] on input "#143f6e" at bounding box center [87, 132] width 88 height 15
click at [137, 132] on icon at bounding box center [142, 133] width 10 height 10
click at [30, 132] on span at bounding box center [32, 132] width 11 height 11
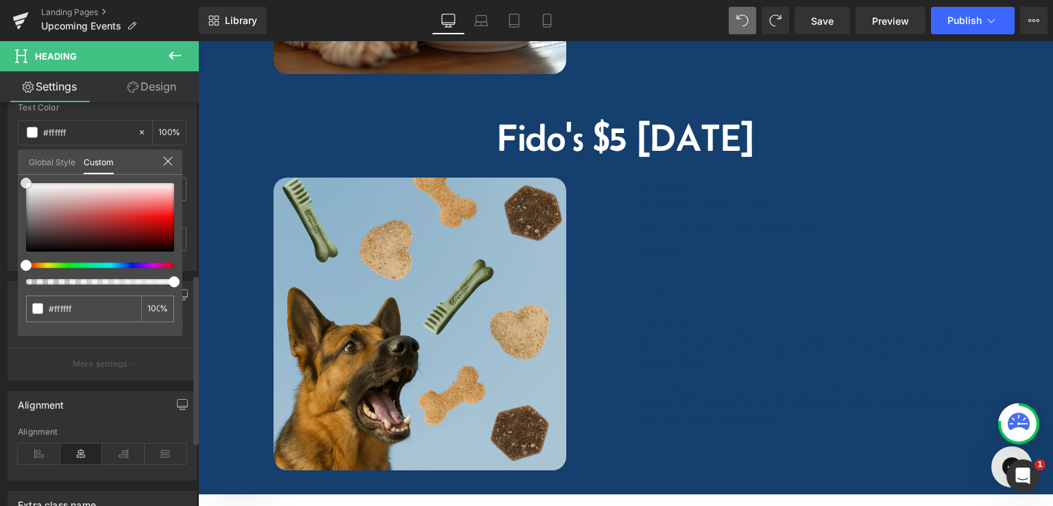
drag, startPoint x: 25, startPoint y: 250, endPoint x: 23, endPoint y: 166, distance: 84.4
click at [23, 166] on div "Global Style Custom Setup Global Style none 0 %" at bounding box center [100, 170] width 165 height 42
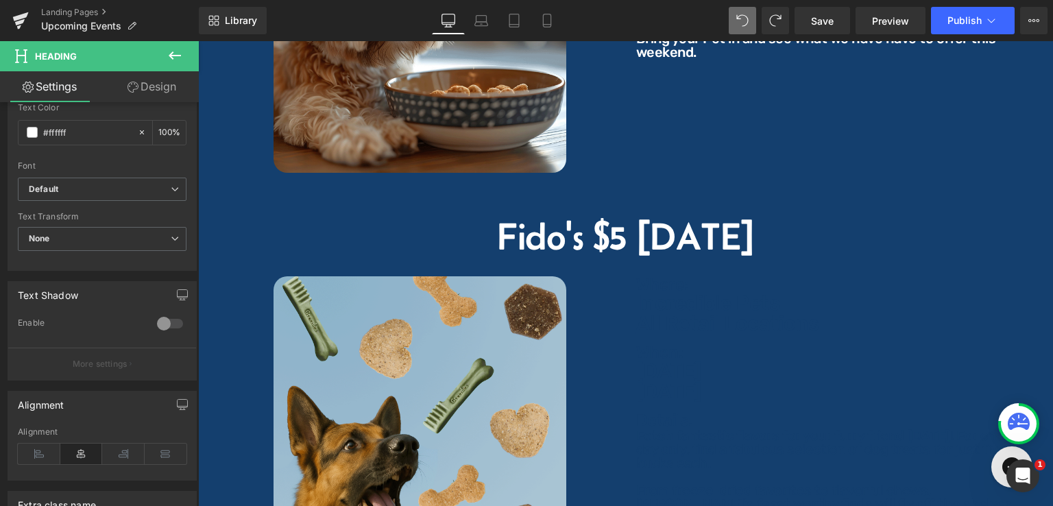
scroll to position [1714, 0]
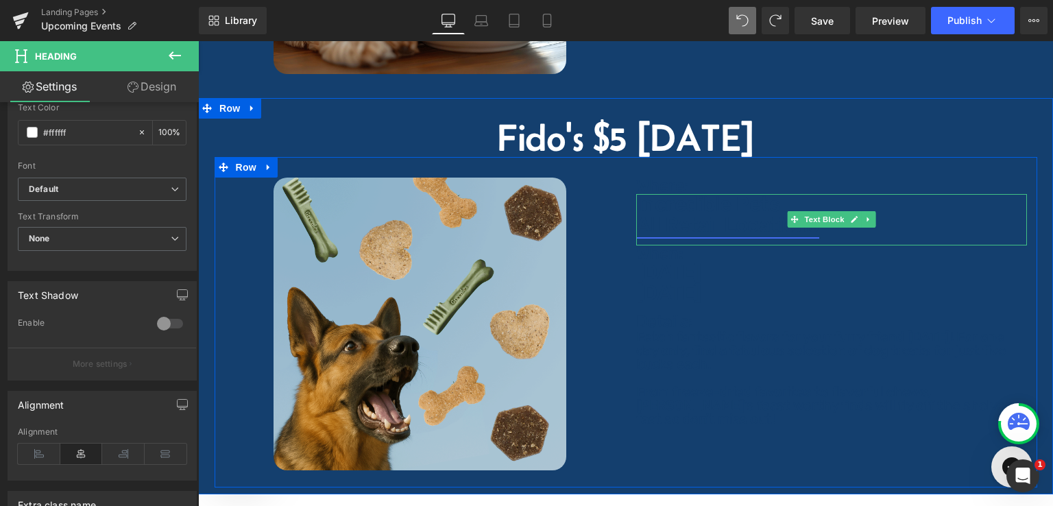
click at [728, 213] on u "All Retail Locations" at bounding box center [727, 225] width 183 height 25
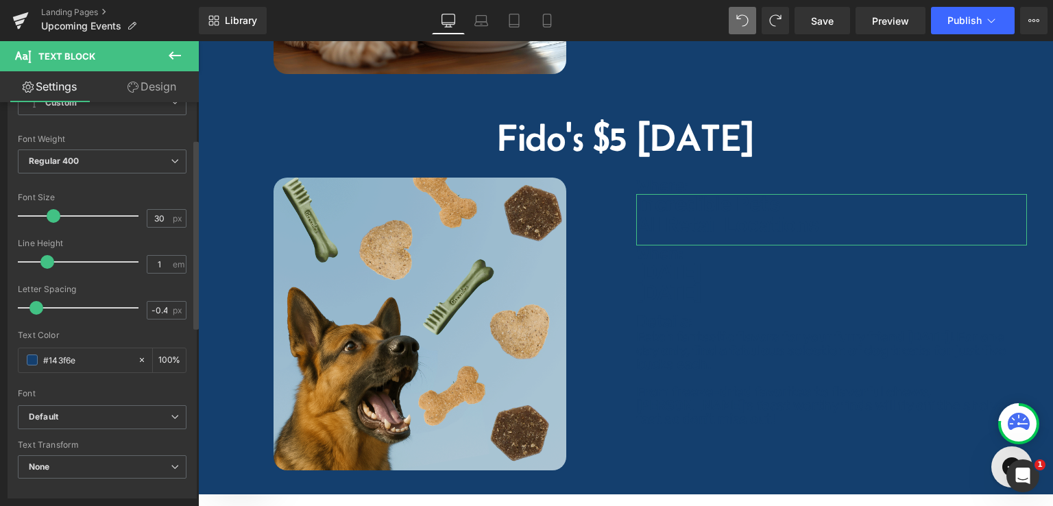
scroll to position [137, 0]
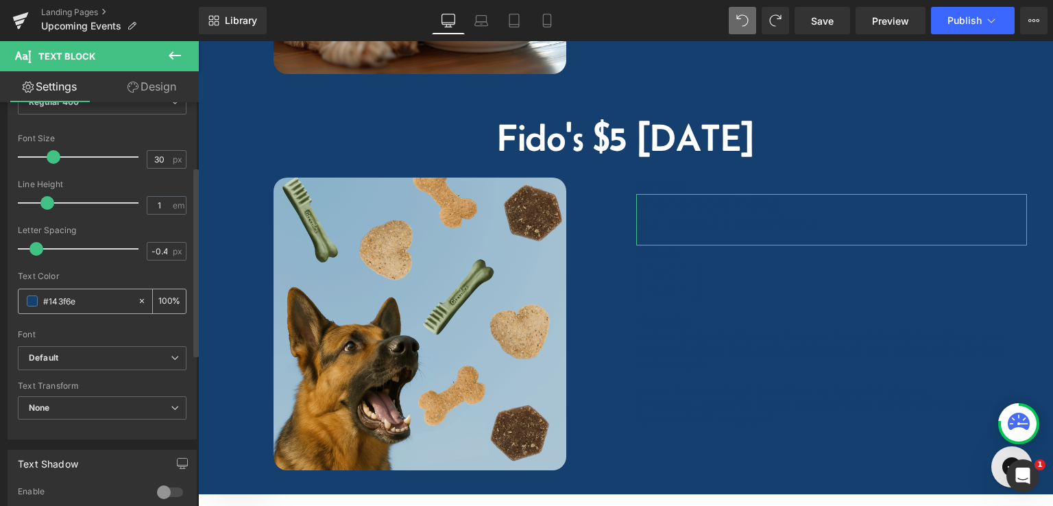
click at [31, 304] on span at bounding box center [32, 301] width 11 height 11
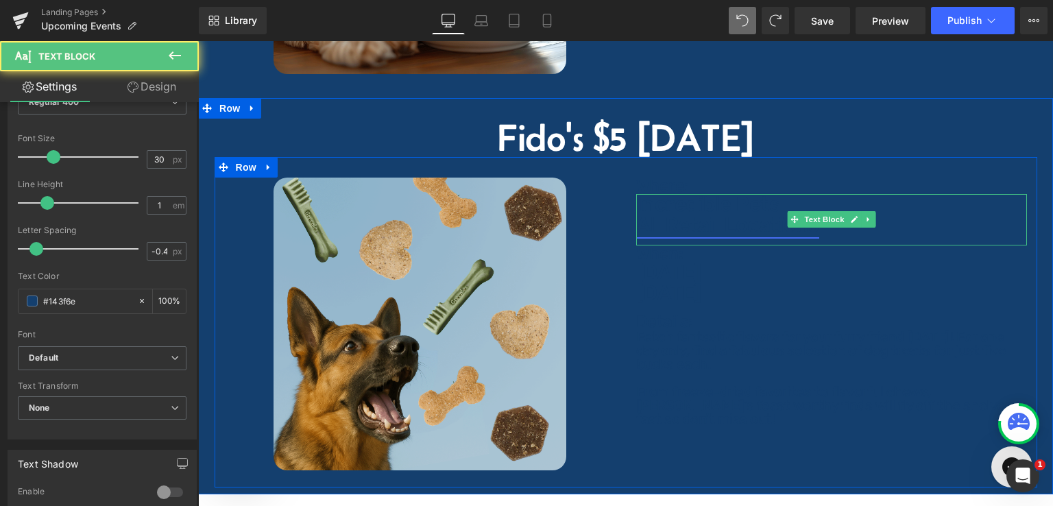
click at [707, 213] on u "All Retail Locations" at bounding box center [727, 225] width 183 height 25
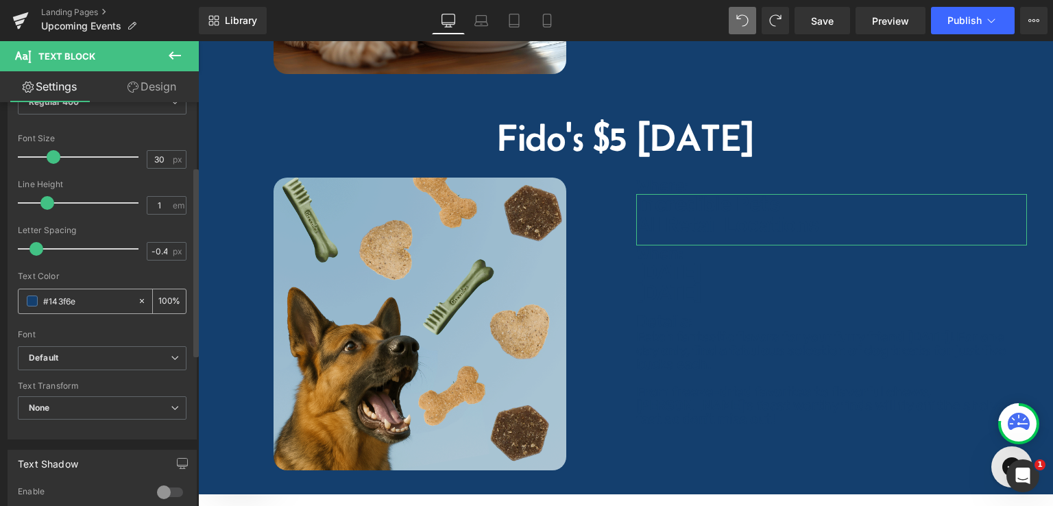
click at [32, 303] on span at bounding box center [32, 301] width 11 height 11
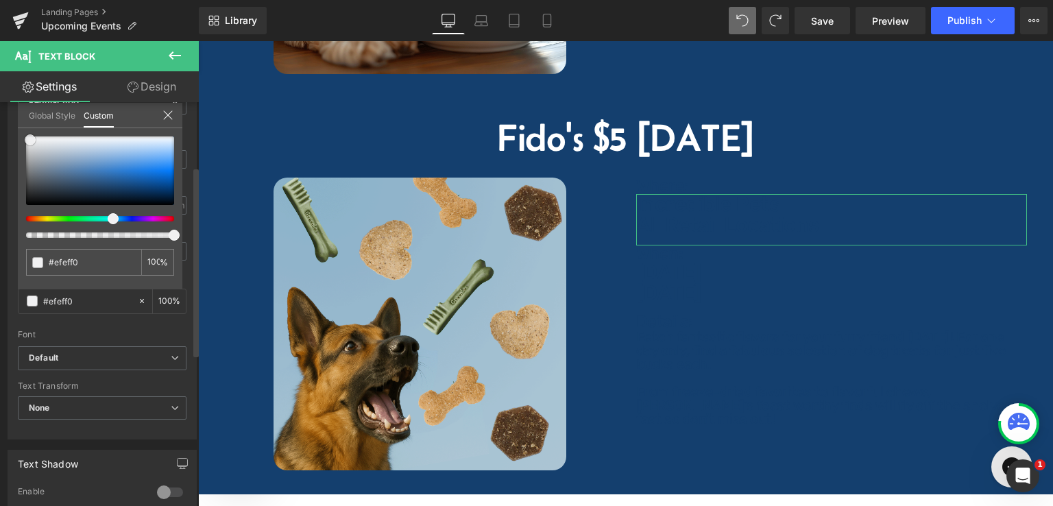
click at [30, 139] on div at bounding box center [100, 170] width 148 height 69
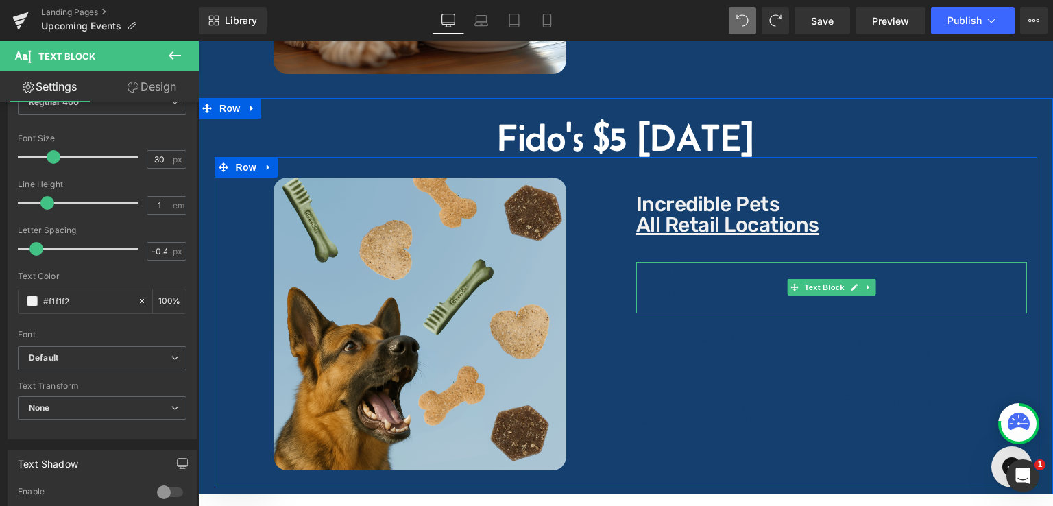
click at [721, 289] on p "[DATE]" at bounding box center [831, 293] width 391 height 21
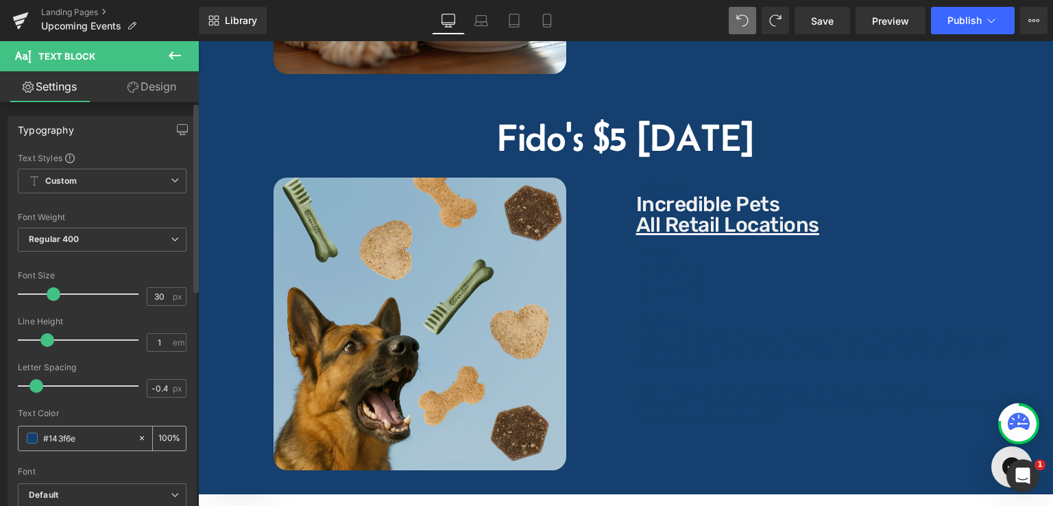
click at [27, 438] on span at bounding box center [32, 438] width 11 height 11
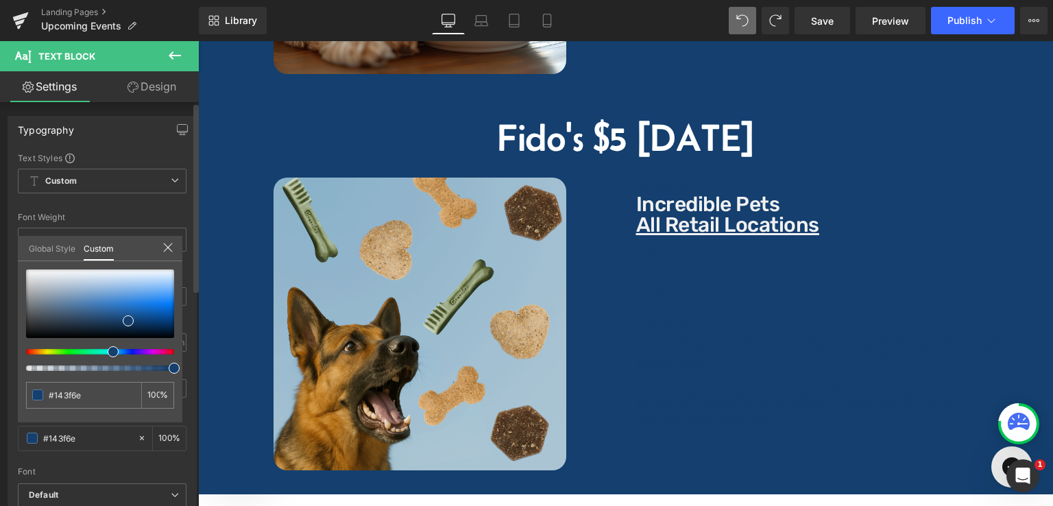
click at [25, 272] on div "#143f6e 100 %" at bounding box center [100, 346] width 165 height 153
click at [31, 274] on div at bounding box center [100, 304] width 148 height 69
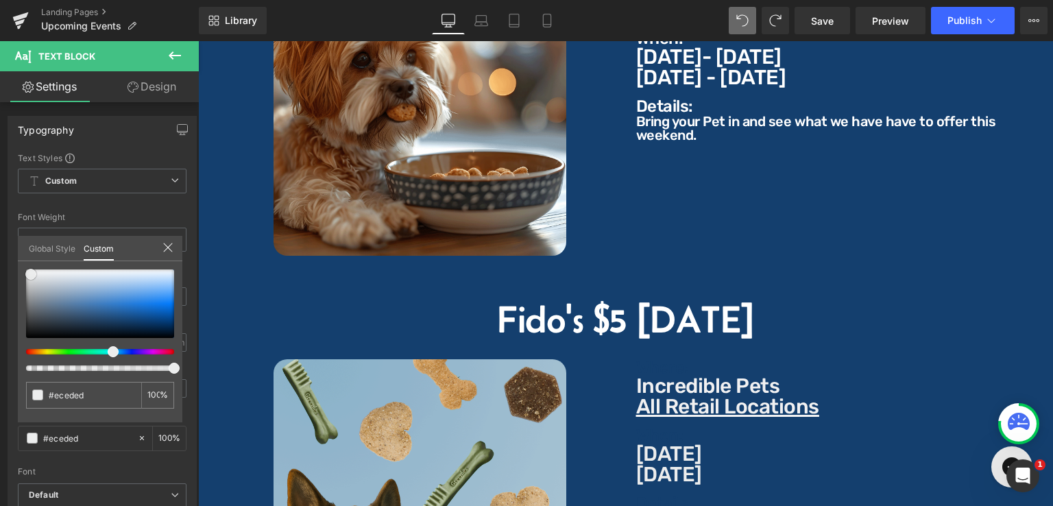
scroll to position [1646, 0]
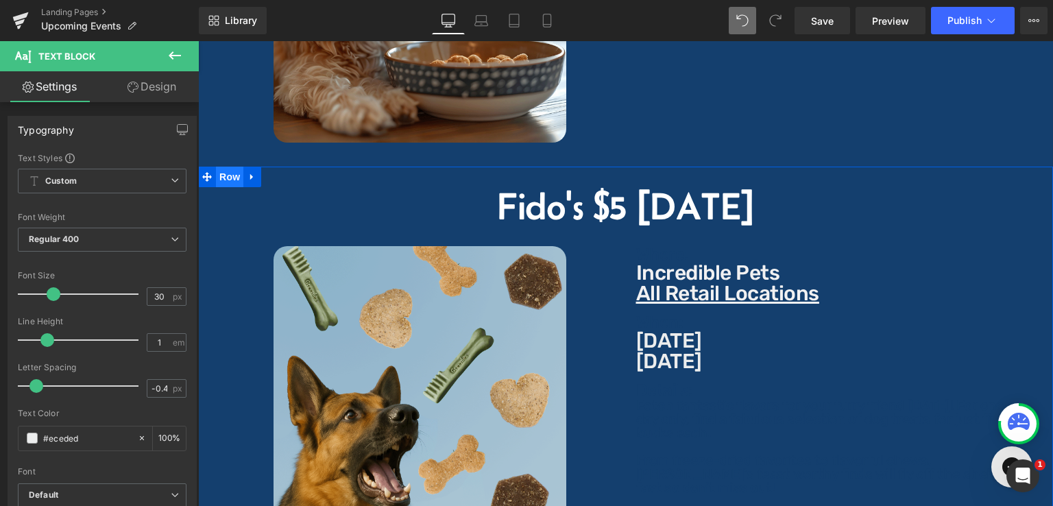
click at [230, 168] on span "Row" at bounding box center [229, 177] width 27 height 21
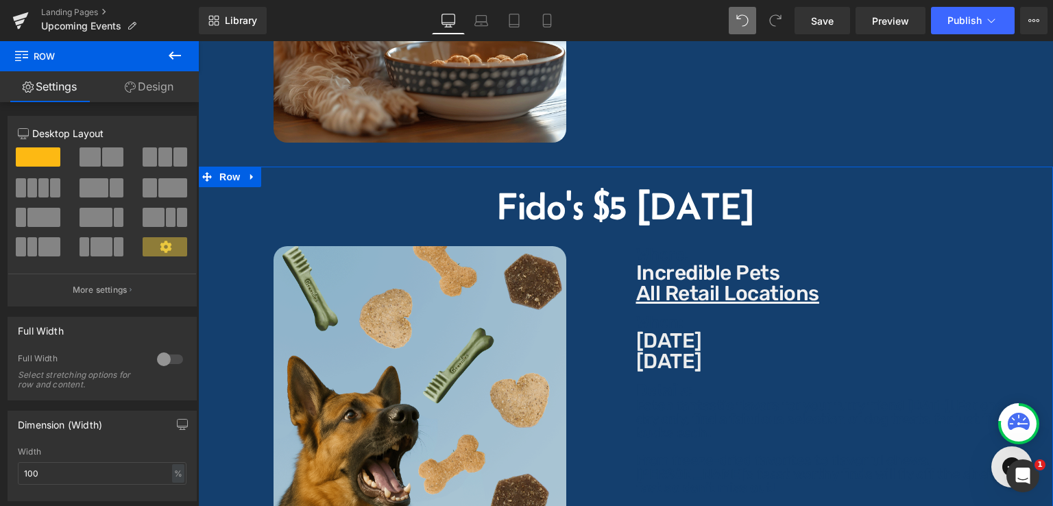
click at [165, 80] on link "Design" at bounding box center [148, 86] width 99 height 31
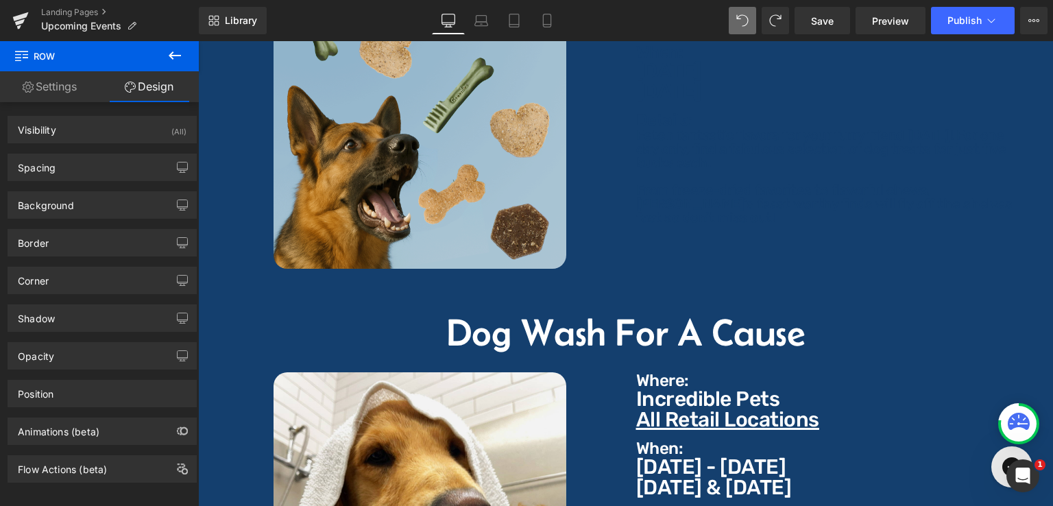
scroll to position [1725, 0]
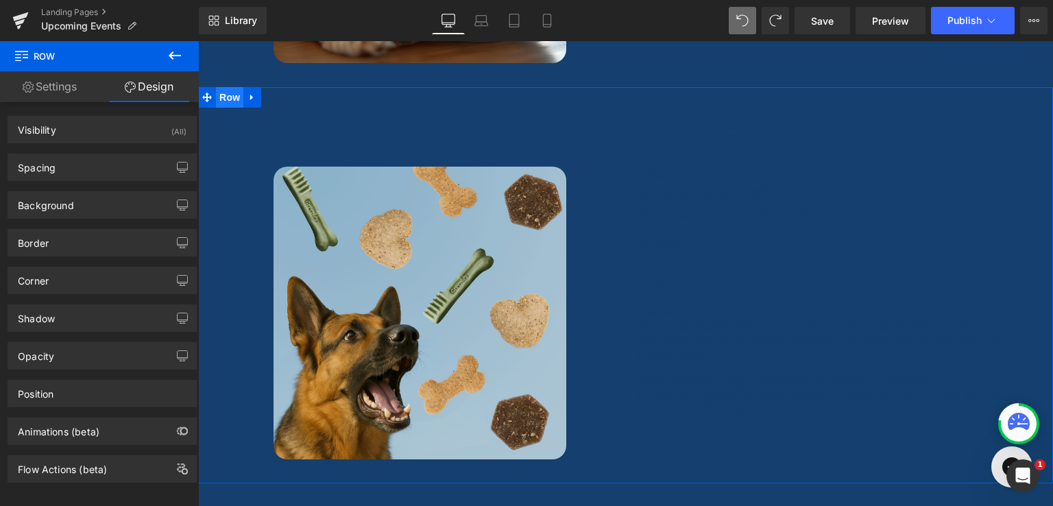
click at [232, 87] on span "Row" at bounding box center [229, 97] width 27 height 21
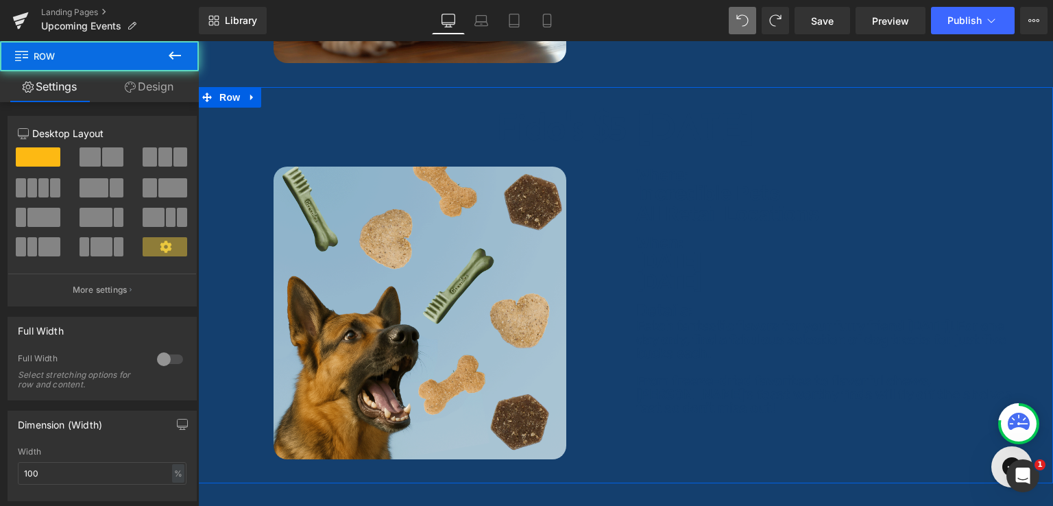
click at [142, 82] on link "Design" at bounding box center [148, 86] width 99 height 31
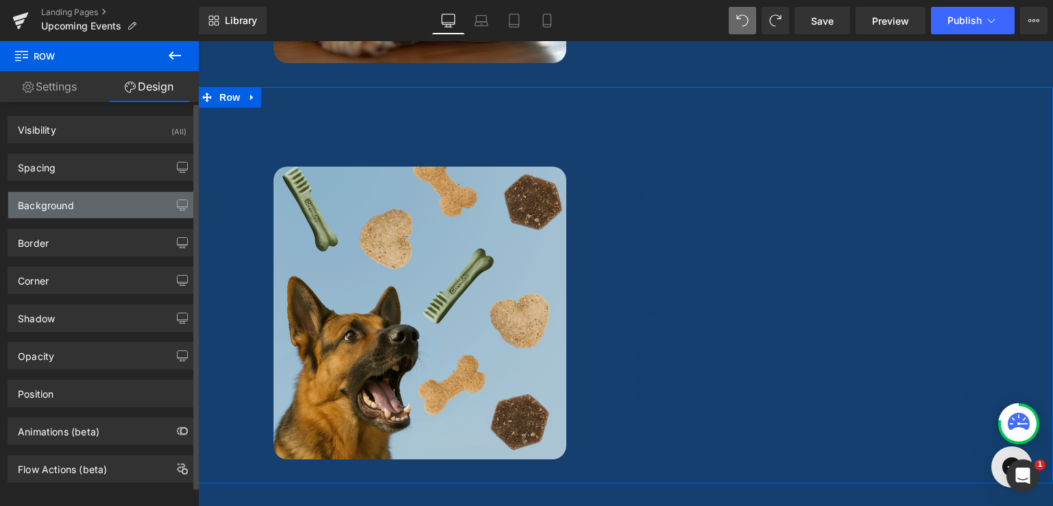
click at [54, 209] on div "Background" at bounding box center [46, 201] width 56 height 19
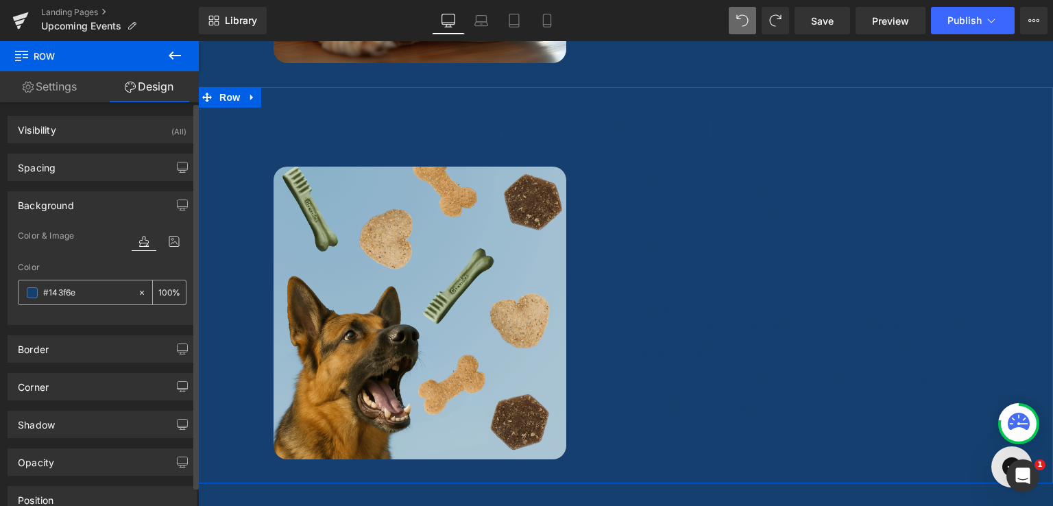
click at [137, 289] on icon at bounding box center [142, 293] width 10 height 10
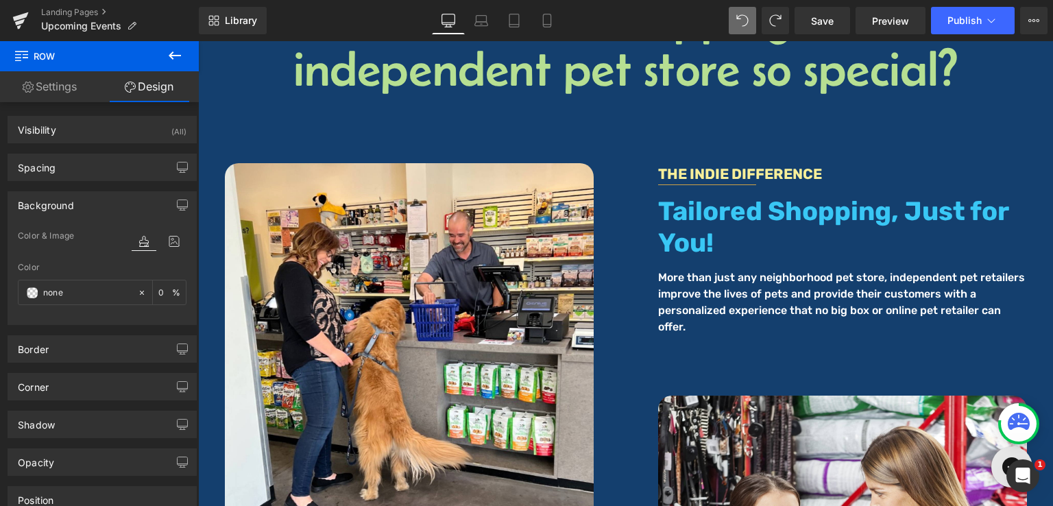
scroll to position [4457, 0]
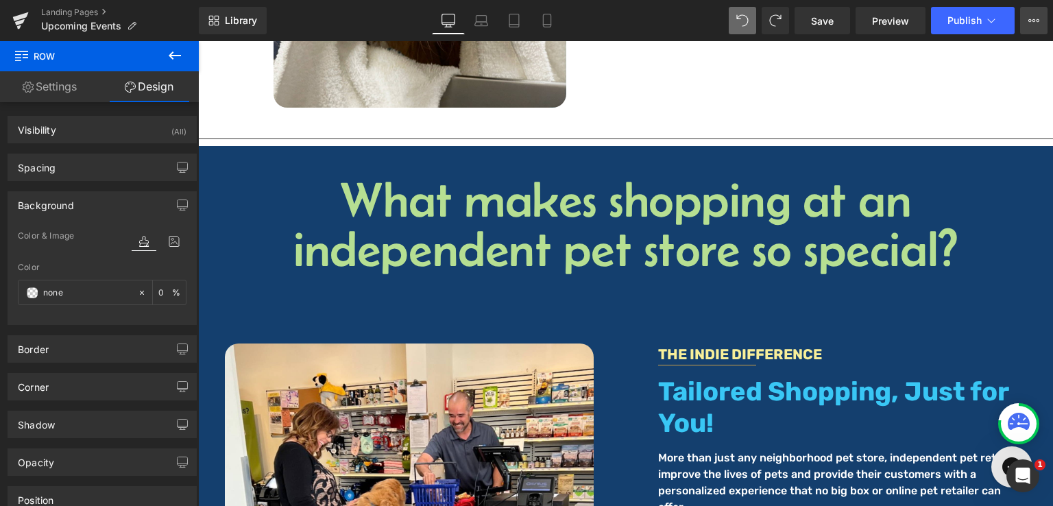
click at [1046, 27] on button "View Live Page View with current Template Save Template to Library Schedule Pub…" at bounding box center [1033, 20] width 27 height 27
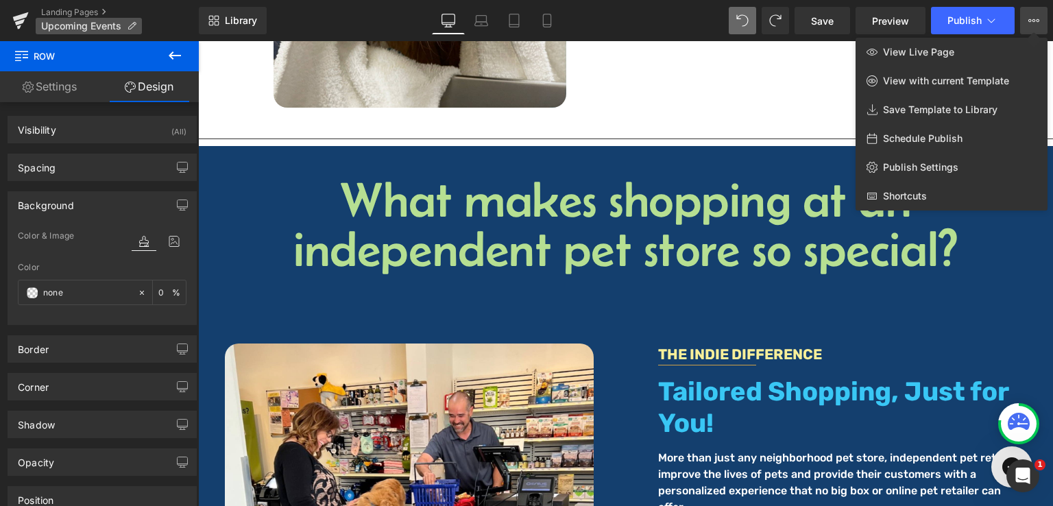
click at [86, 25] on span "Upcoming Events" at bounding box center [81, 26] width 80 height 11
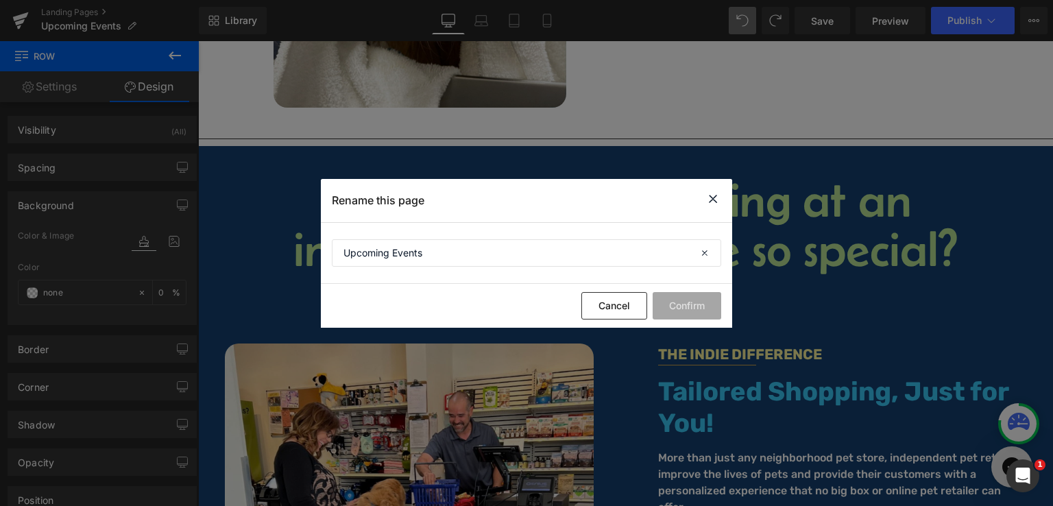
click at [708, 198] on icon at bounding box center [713, 199] width 16 height 17
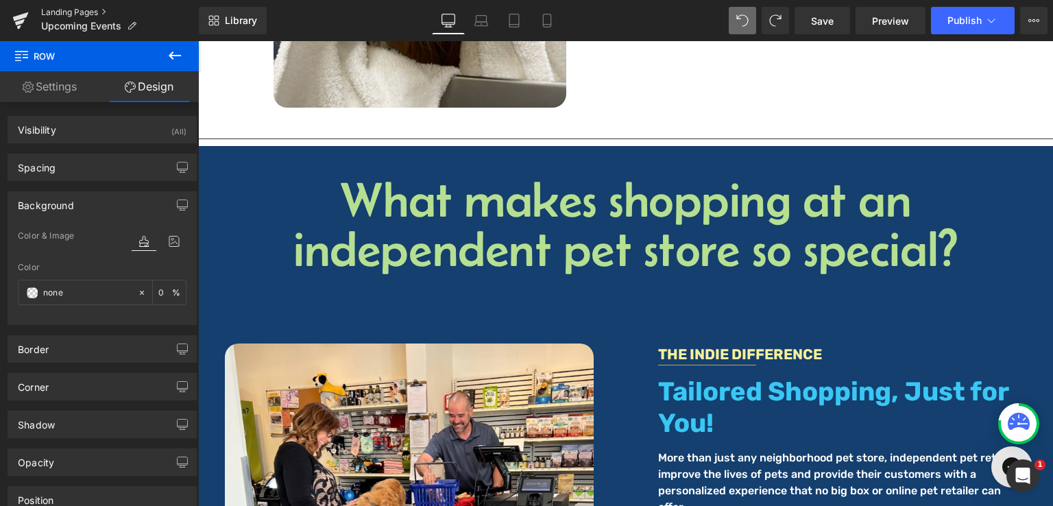
click at [58, 12] on link "Landing Pages" at bounding box center [120, 12] width 158 height 11
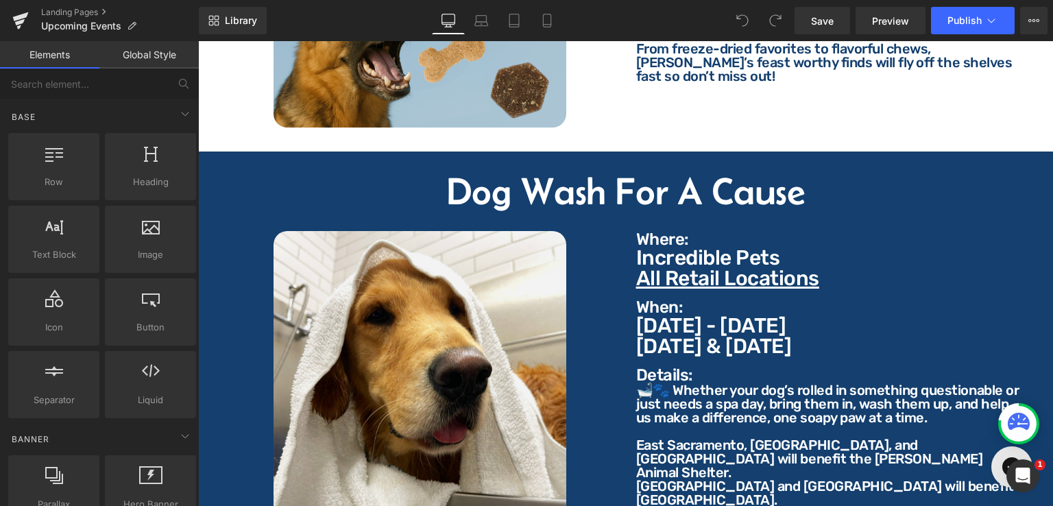
scroll to position [2057, 0]
click at [230, 152] on span "Row" at bounding box center [229, 162] width 27 height 21
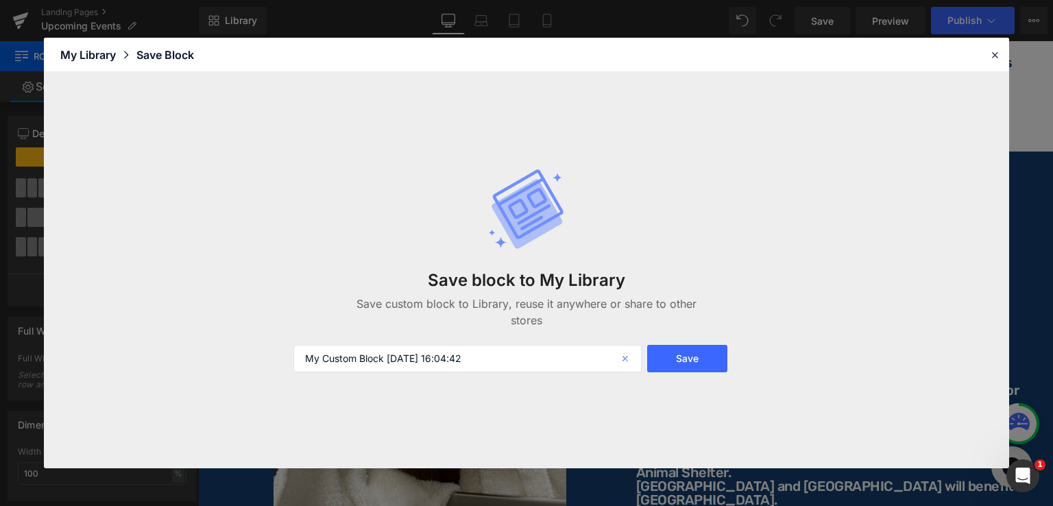
click at [0, 0] on icon at bounding box center [0, 0] width 0 height 0
type input "D"
click at [326, 357] on input "Dog Wash for a Cause" at bounding box center [468, 358] width 348 height 27
click at [459, 359] on input "Wash for a Cause" at bounding box center [468, 358] width 348 height 27
type input "Wash for a Cause Row"
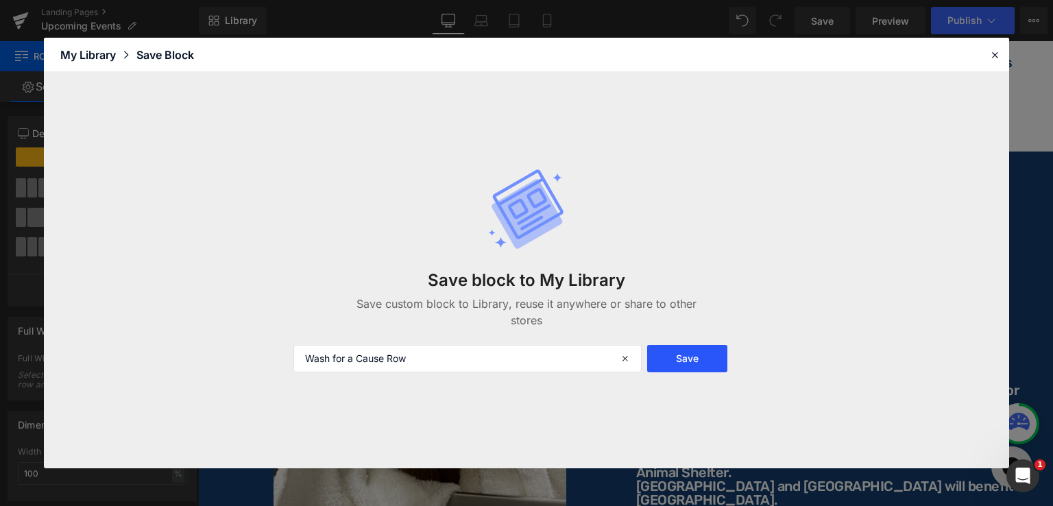
click at [0, 0] on button "Save" at bounding box center [0, 0] width 0 height 0
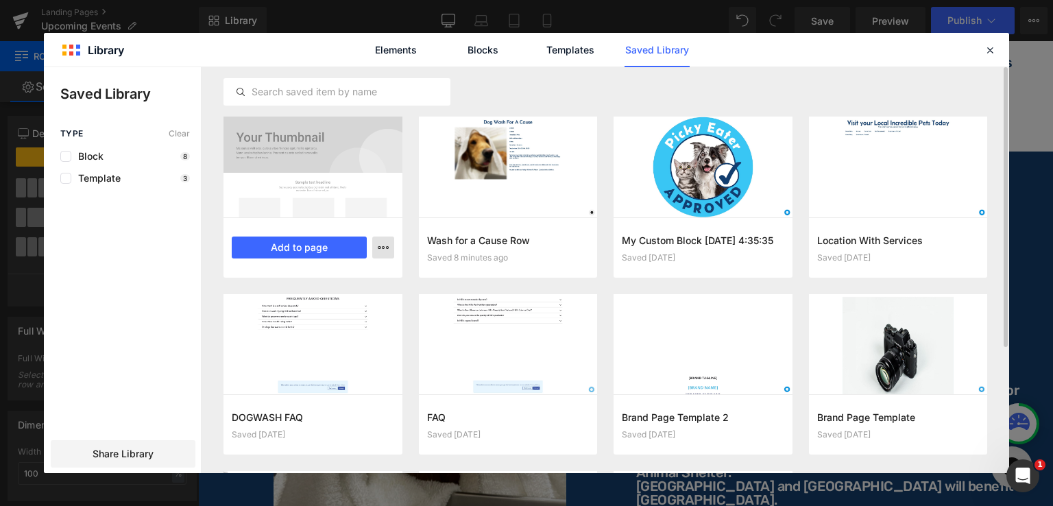
click at [0, 0] on button "button" at bounding box center [0, 0] width 0 height 0
click at [0, 0] on div "Delete" at bounding box center [0, 0] width 0 height 0
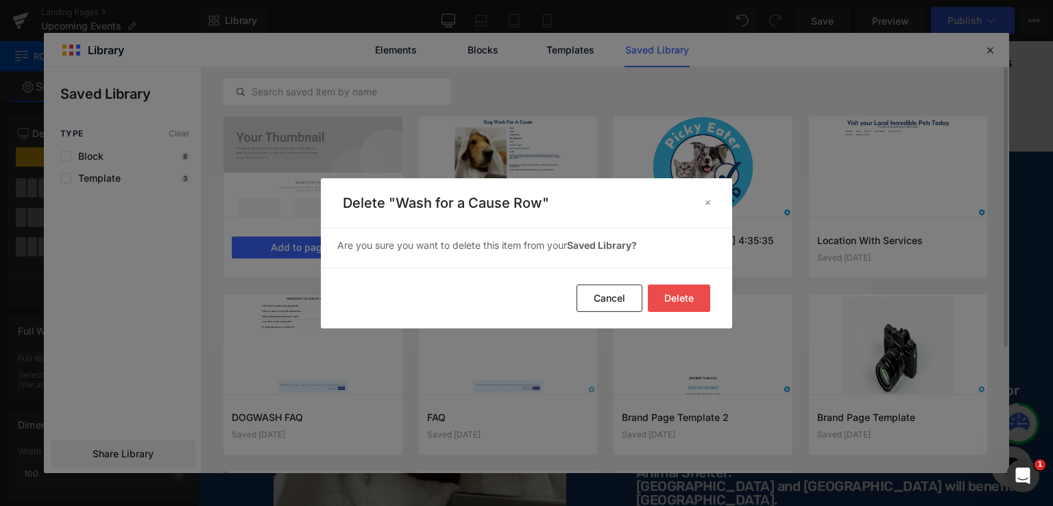
click at [0, 0] on button "Delete" at bounding box center [0, 0] width 0 height 0
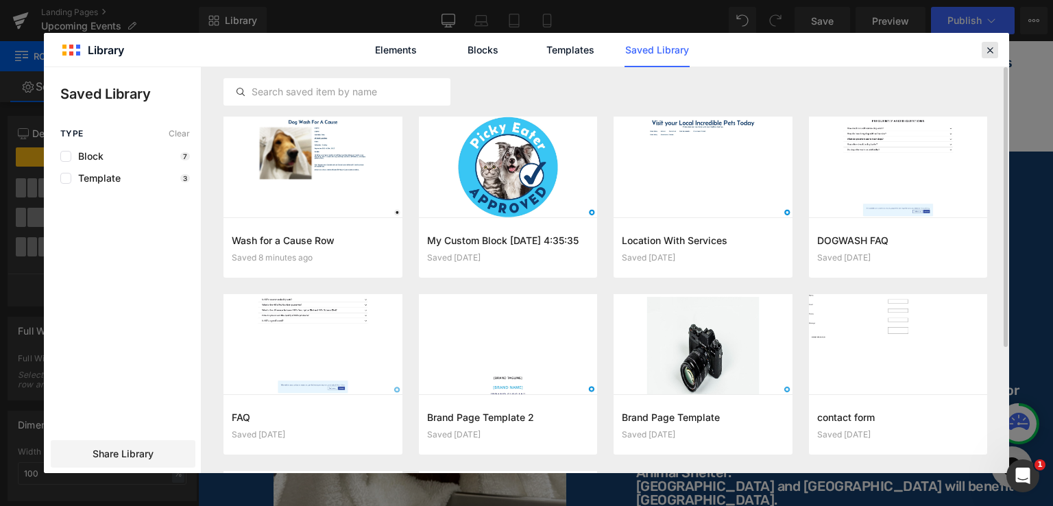
drag, startPoint x: 988, startPoint y: 51, endPoint x: 789, endPoint y: 10, distance: 202.9
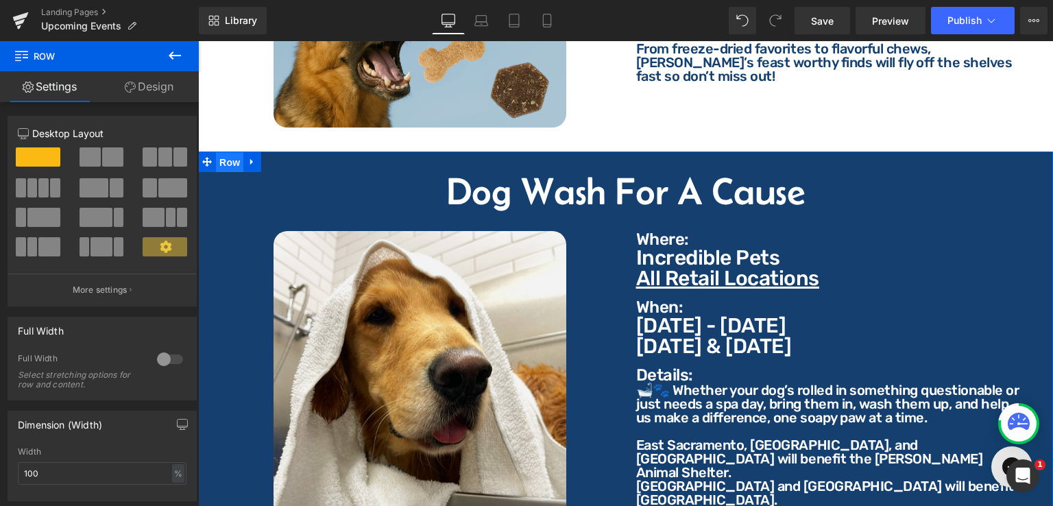
click at [227, 152] on span "Row" at bounding box center [229, 162] width 27 height 21
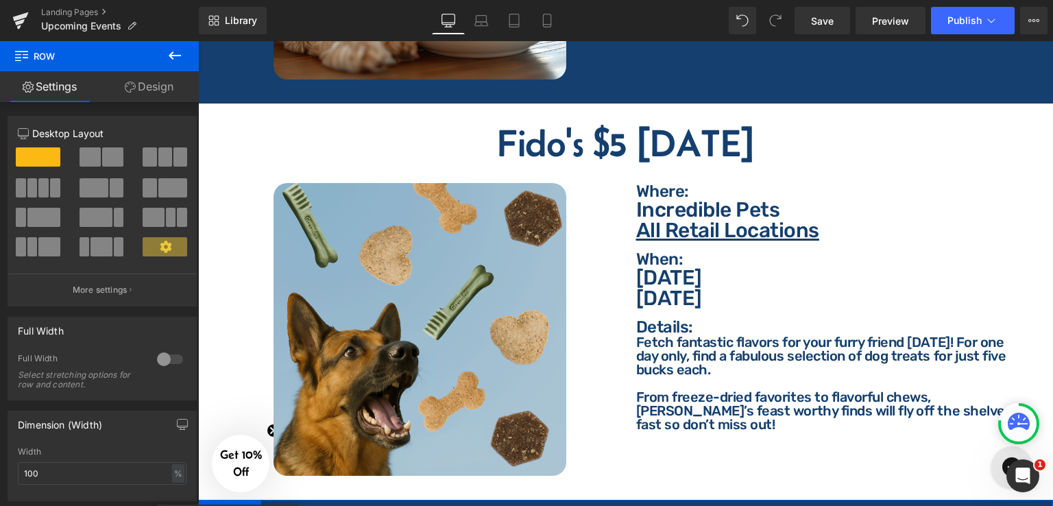
scroll to position [1714, 0]
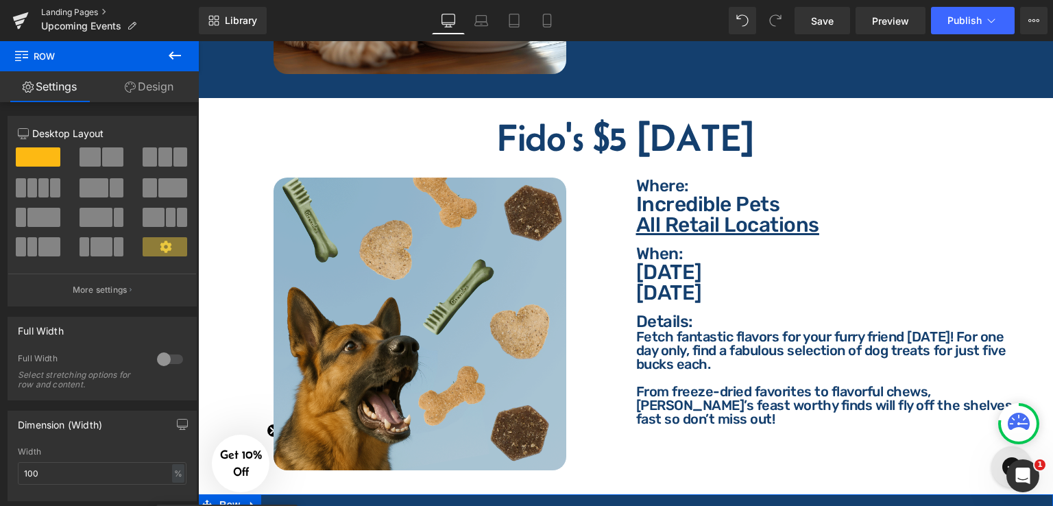
click at [71, 12] on link "Landing Pages" at bounding box center [120, 12] width 158 height 11
